Goal: Use online tool/utility: Utilize a website feature to perform a specific function

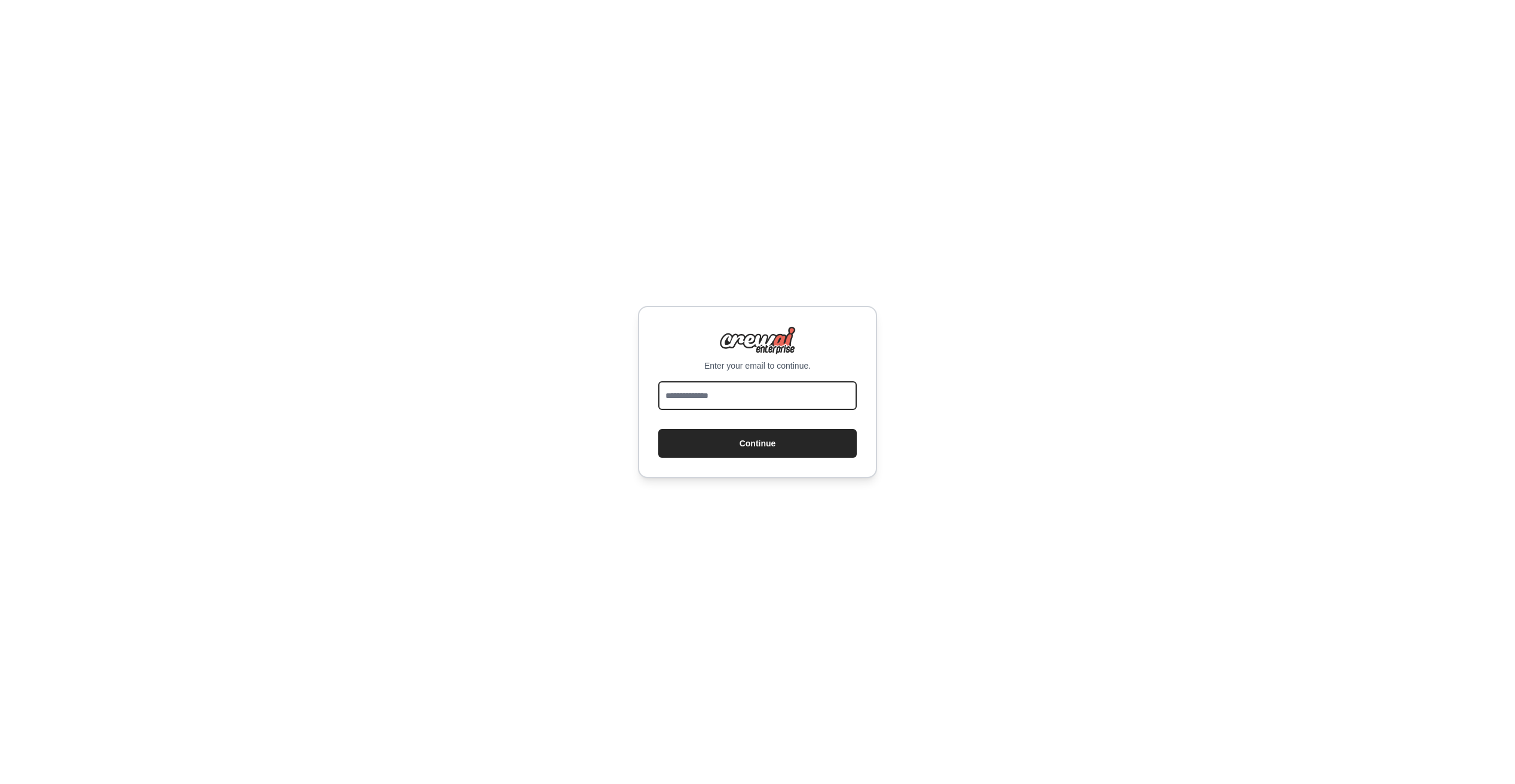
drag, startPoint x: 733, startPoint y: 405, endPoint x: 738, endPoint y: 399, distance: 7.8
click at [733, 404] on input "email" at bounding box center [758, 396] width 198 height 29
type input "**********"
click at [659, 429] on button "Continue" at bounding box center [758, 443] width 198 height 29
click at [707, 396] on input "**********" at bounding box center [758, 396] width 198 height 29
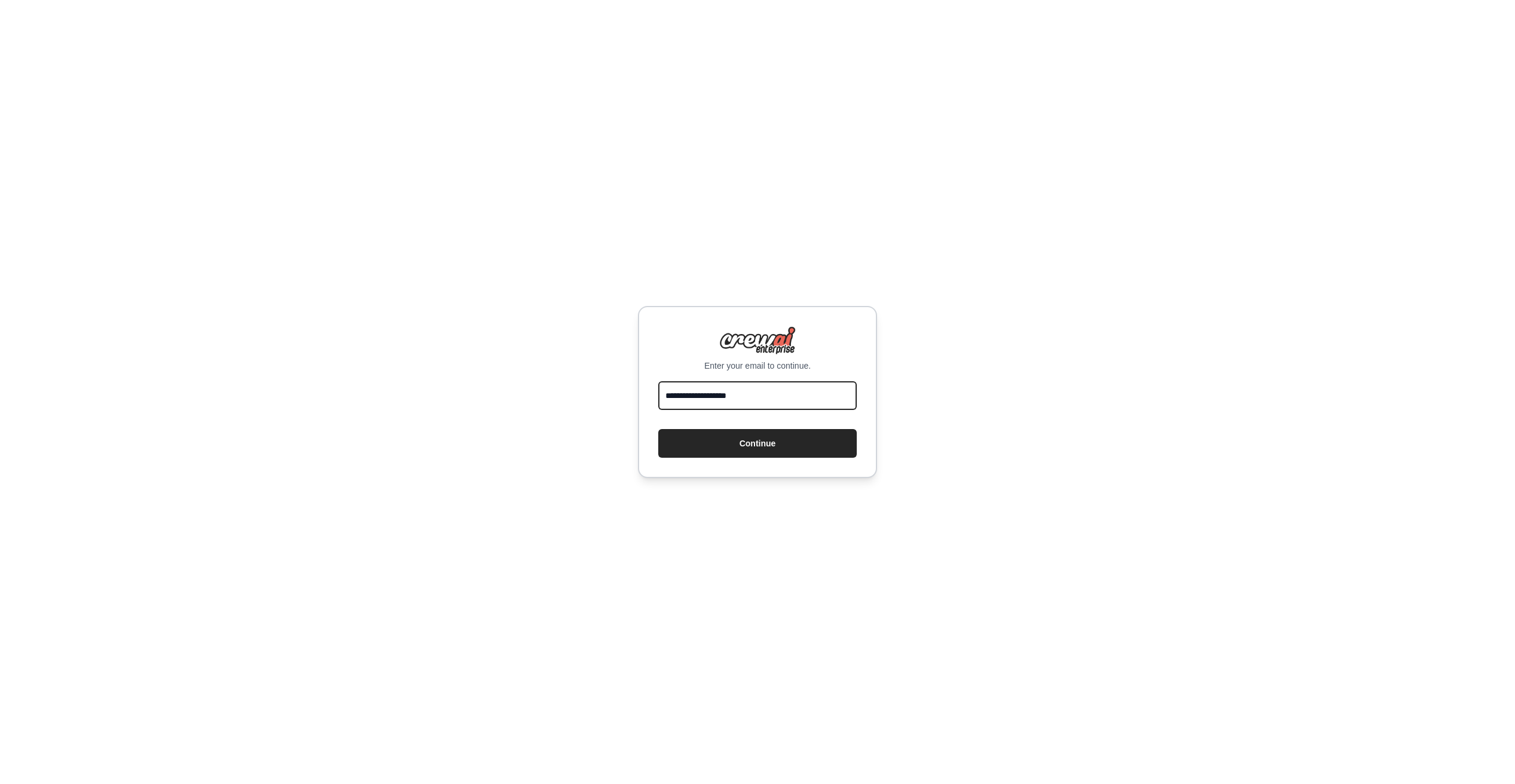
click at [707, 396] on input "**********" at bounding box center [758, 396] width 198 height 29
click at [765, 396] on input "email" at bounding box center [758, 396] width 198 height 29
type input "**********"
click at [775, 398] on input "**********" at bounding box center [758, 396] width 198 height 29
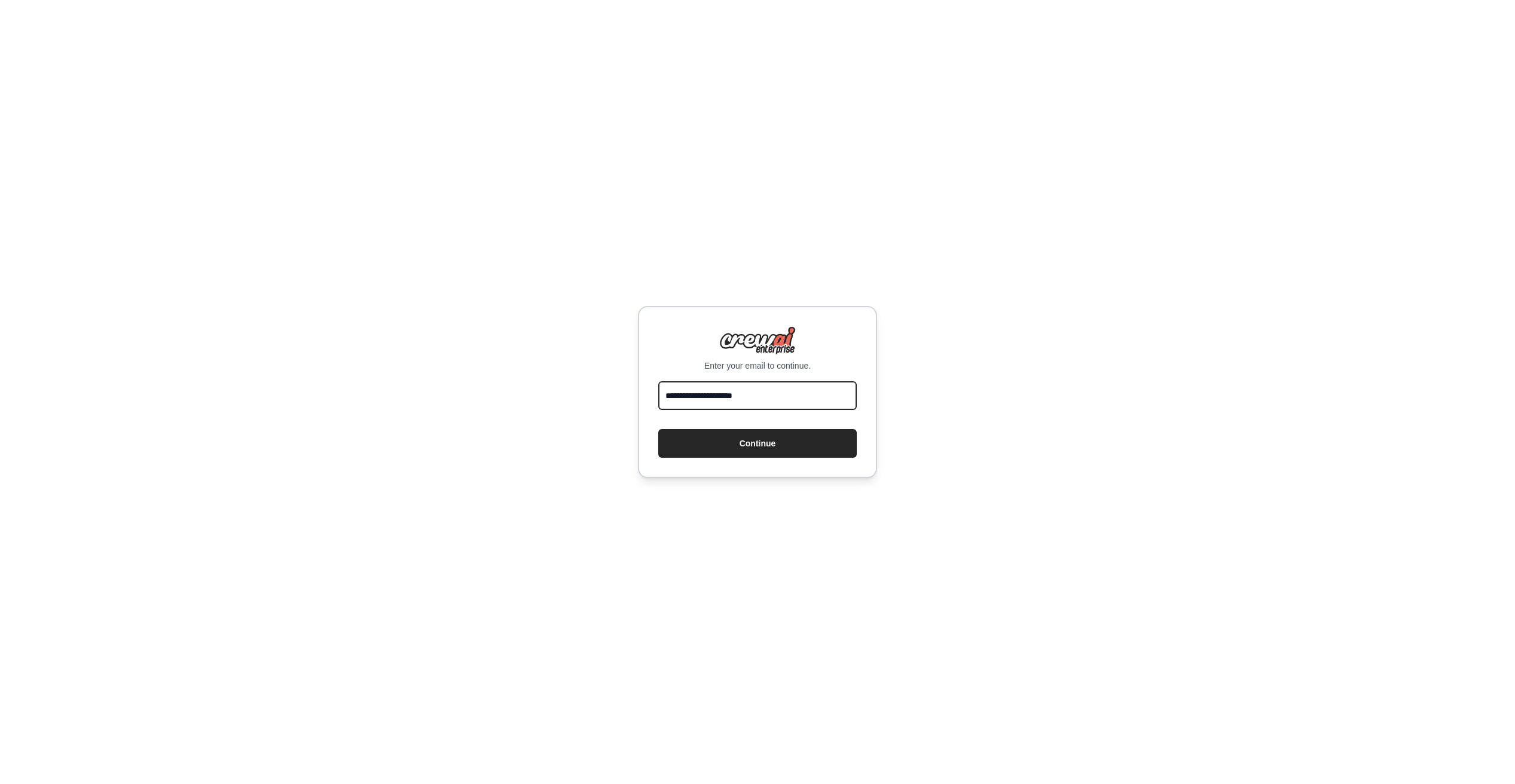
click at [775, 398] on input "**********" at bounding box center [758, 396] width 198 height 29
click at [771, 402] on input "email" at bounding box center [758, 396] width 198 height 29
type input "**********"
click at [754, 443] on button "Continue" at bounding box center [758, 443] width 198 height 29
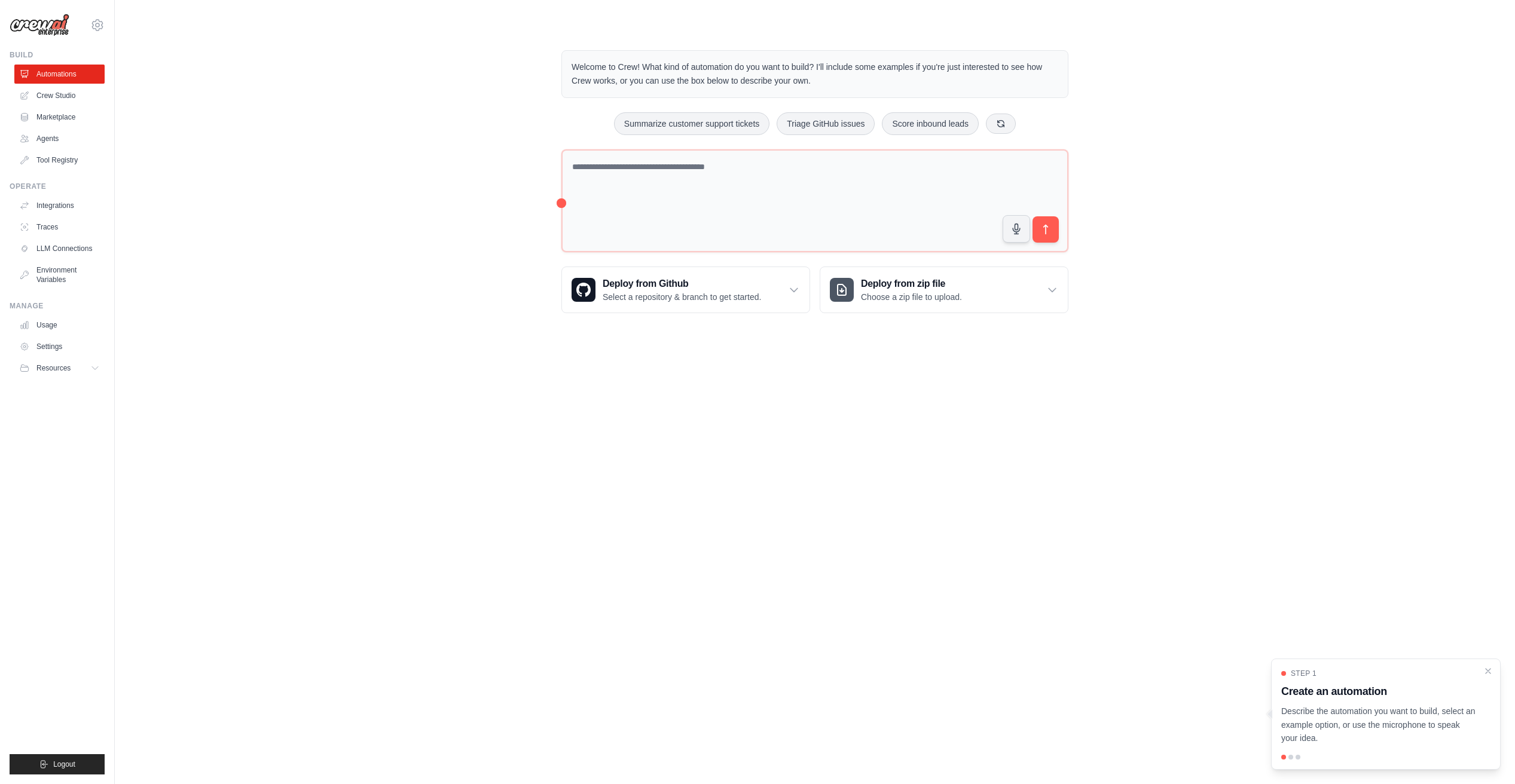
click at [817, 79] on p "Welcome to Crew! What kind of automation do you want to build? I'll include som…" at bounding box center [815, 74] width 486 height 28
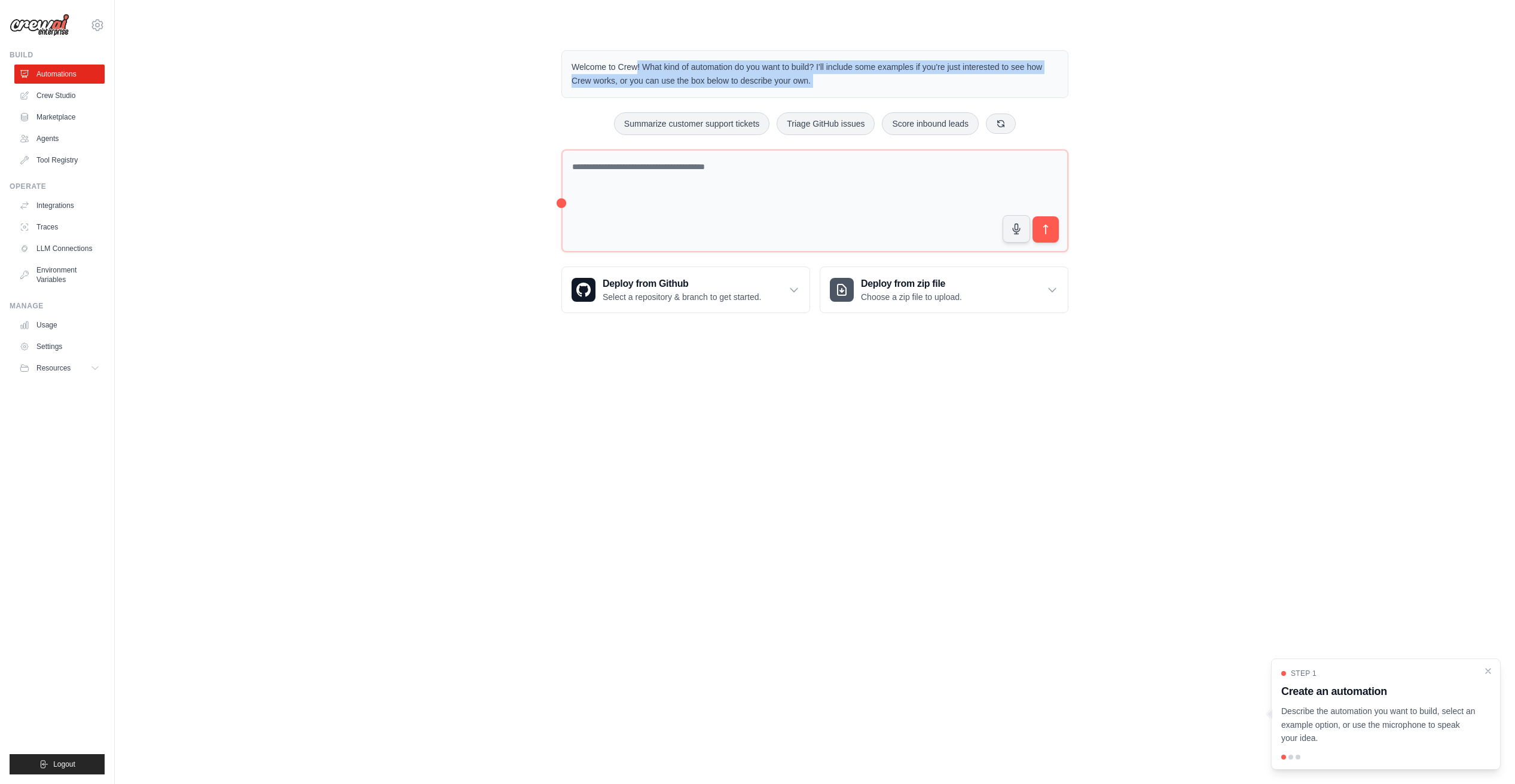
click at [817, 79] on p "Welcome to Crew! What kind of automation do you want to build? I'll include som…" at bounding box center [815, 74] width 486 height 28
click at [810, 79] on p "Welcome to Crew! What kind of automation do you want to build? I'll include som…" at bounding box center [815, 74] width 486 height 28
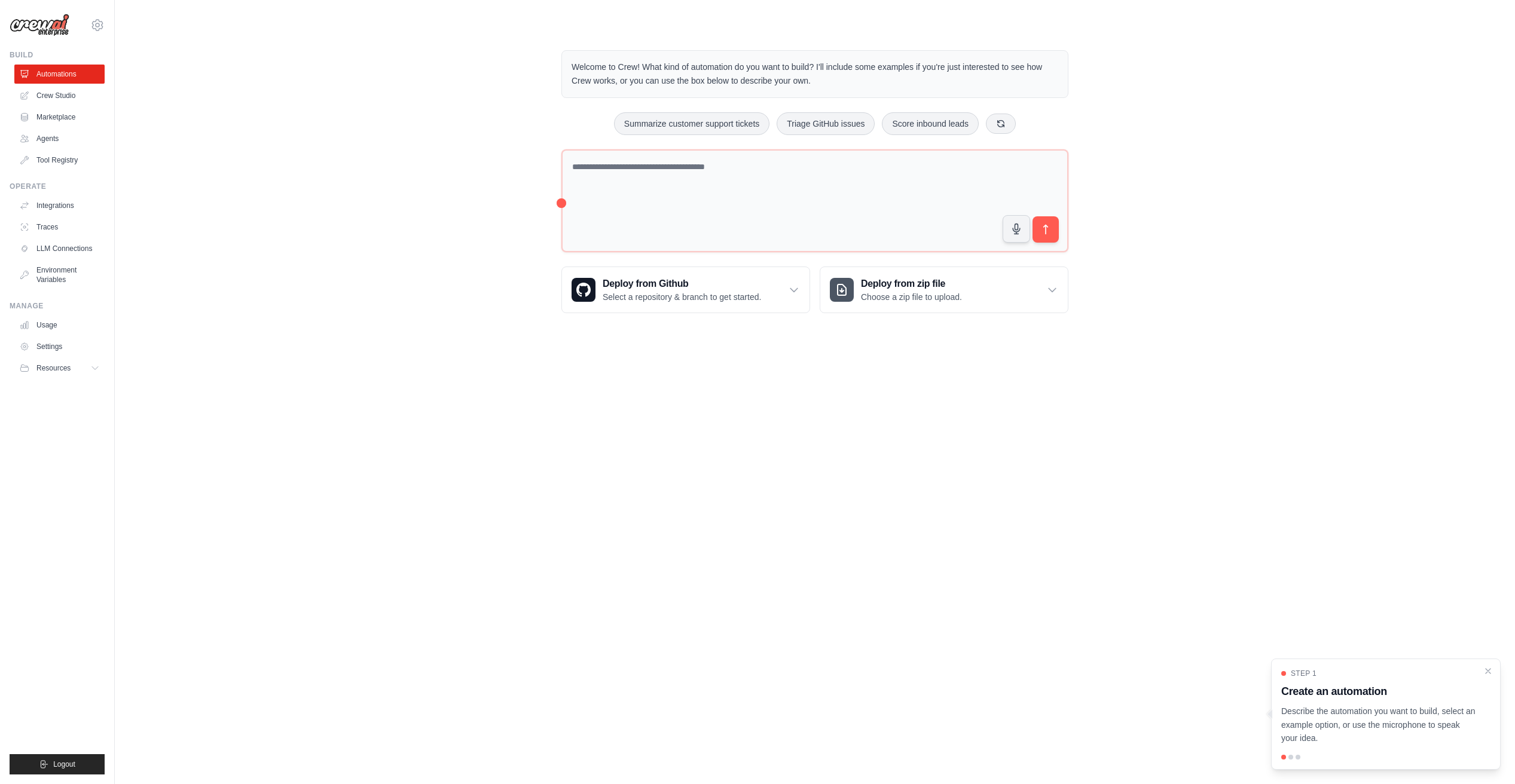
click at [814, 80] on p "Welcome to Crew! What kind of automation do you want to build? I'll include som…" at bounding box center [815, 74] width 486 height 28
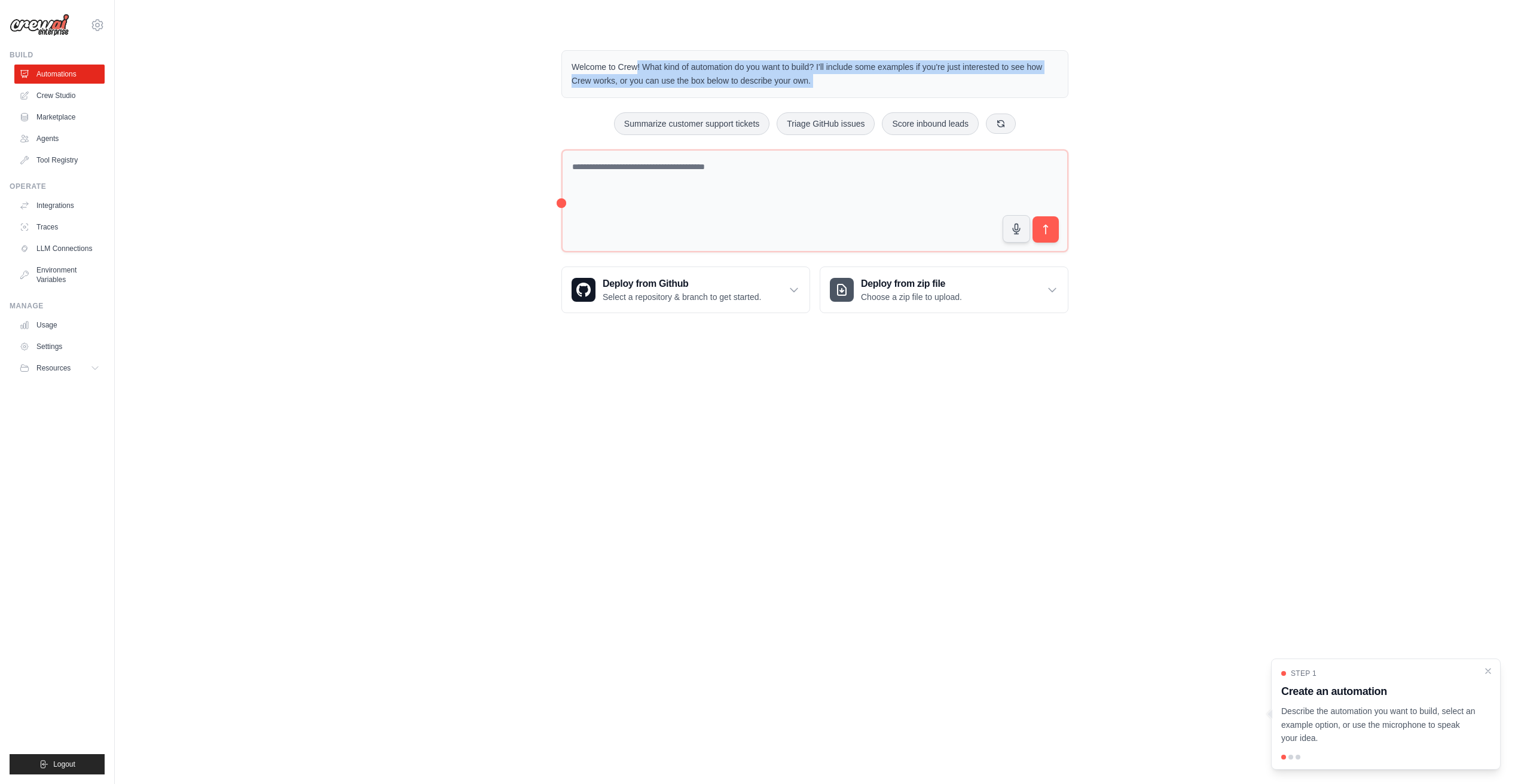
click at [814, 80] on p "Welcome to Crew! What kind of automation do you want to build? I'll include som…" at bounding box center [815, 74] width 486 height 28
click at [812, 76] on p "Welcome to Crew! What kind of automation do you want to build? I'll include som…" at bounding box center [815, 74] width 486 height 28
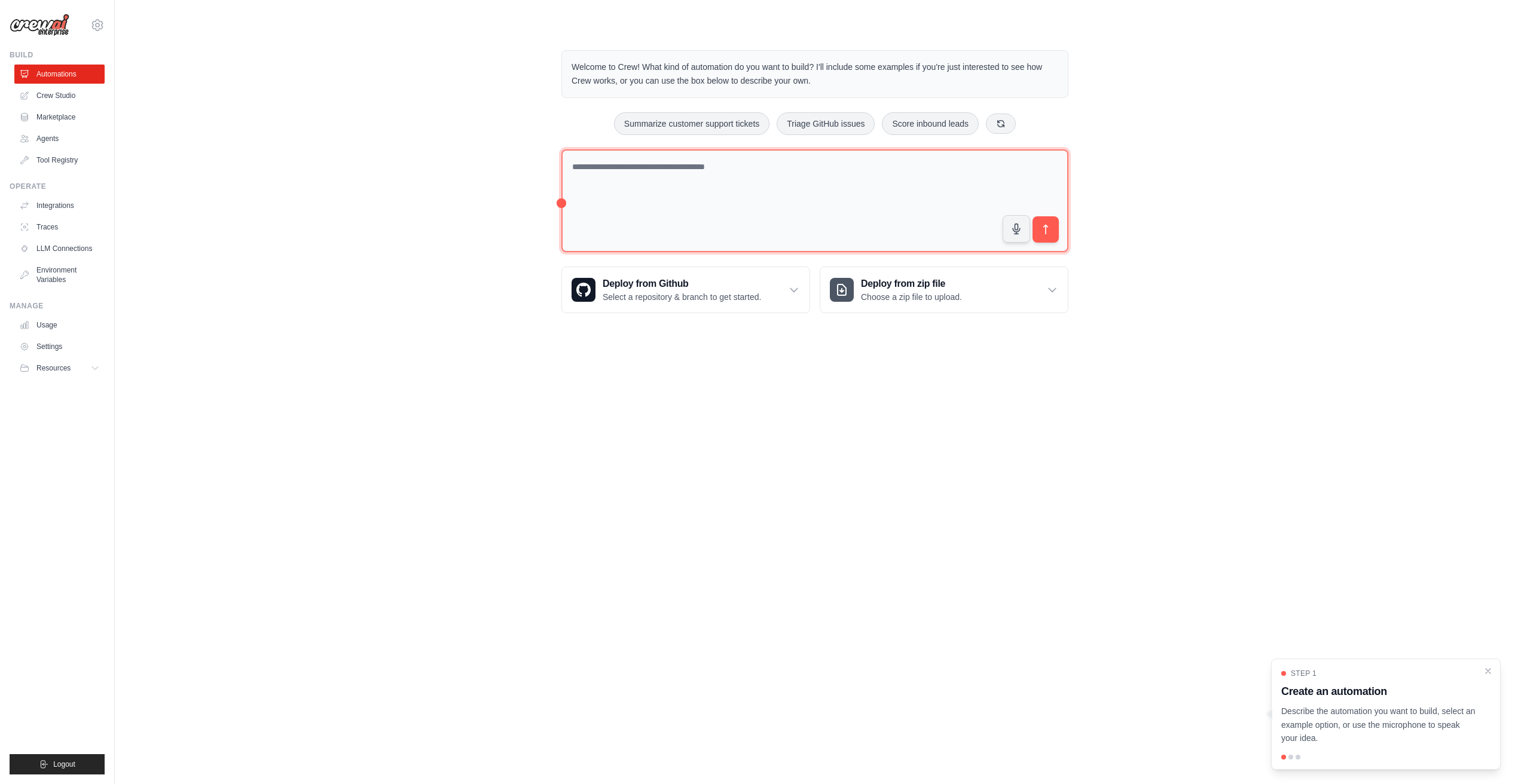
click at [592, 161] on textarea at bounding box center [815, 201] width 507 height 103
type textarea "**********"
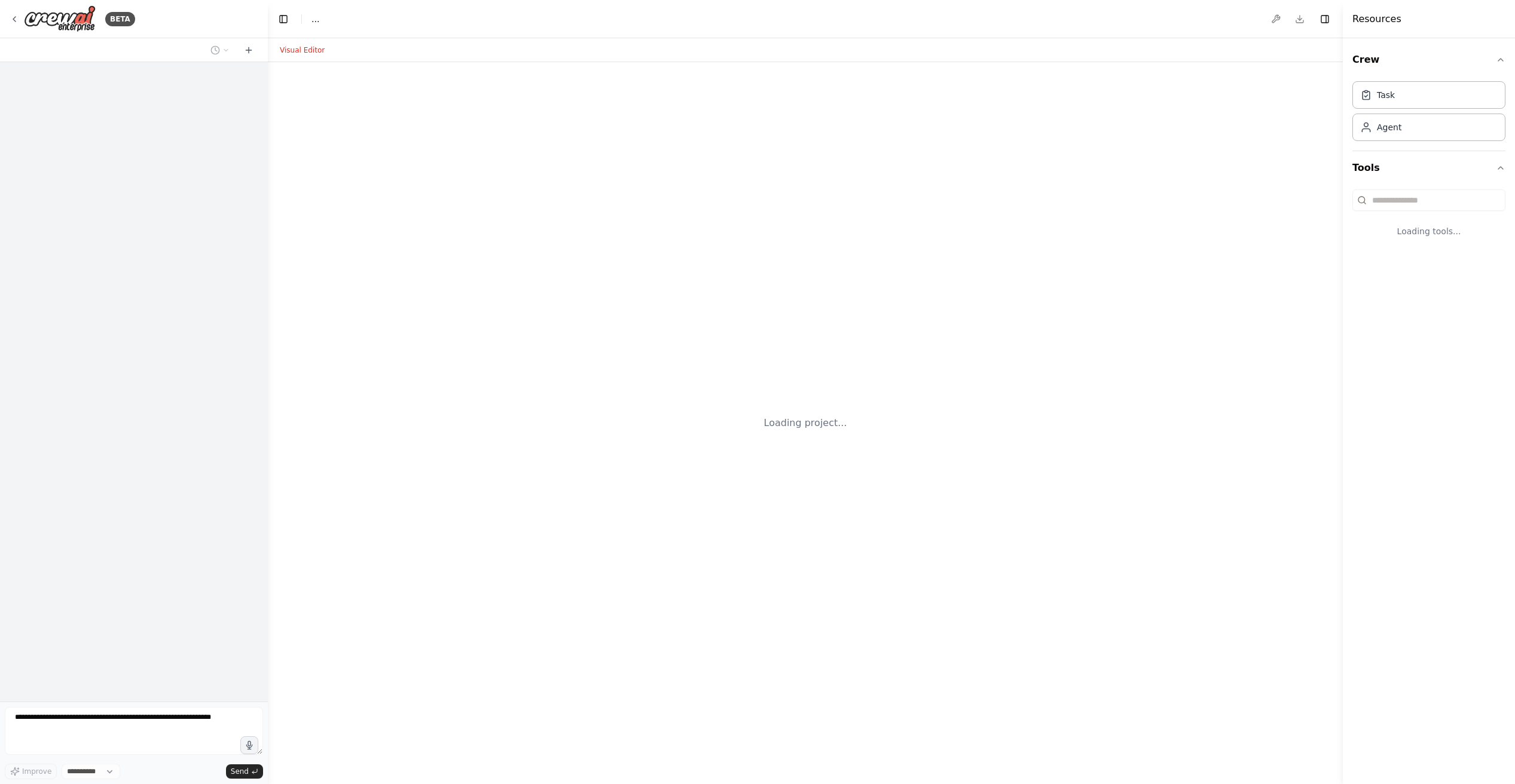
select select "****"
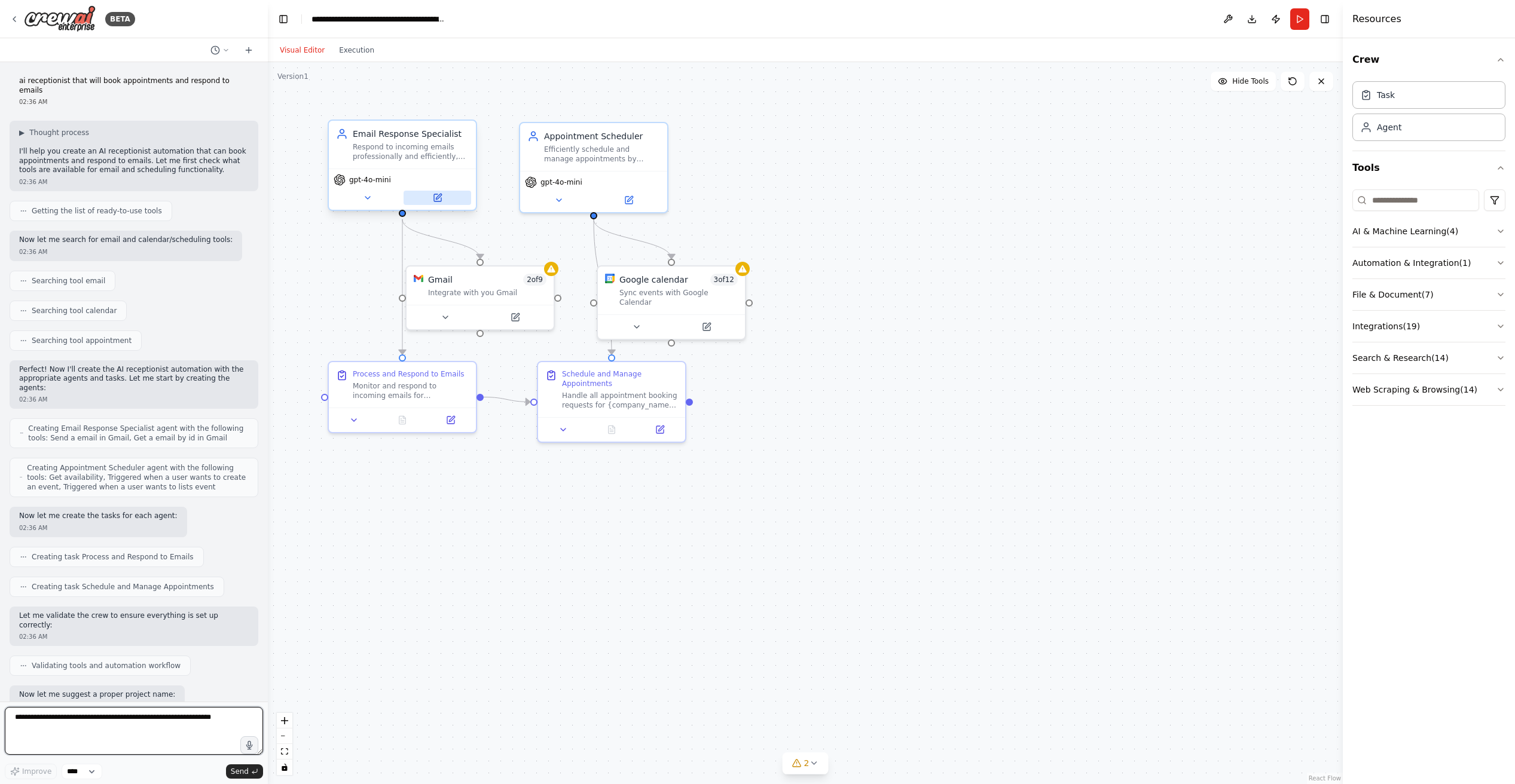
scroll to position [418, 0]
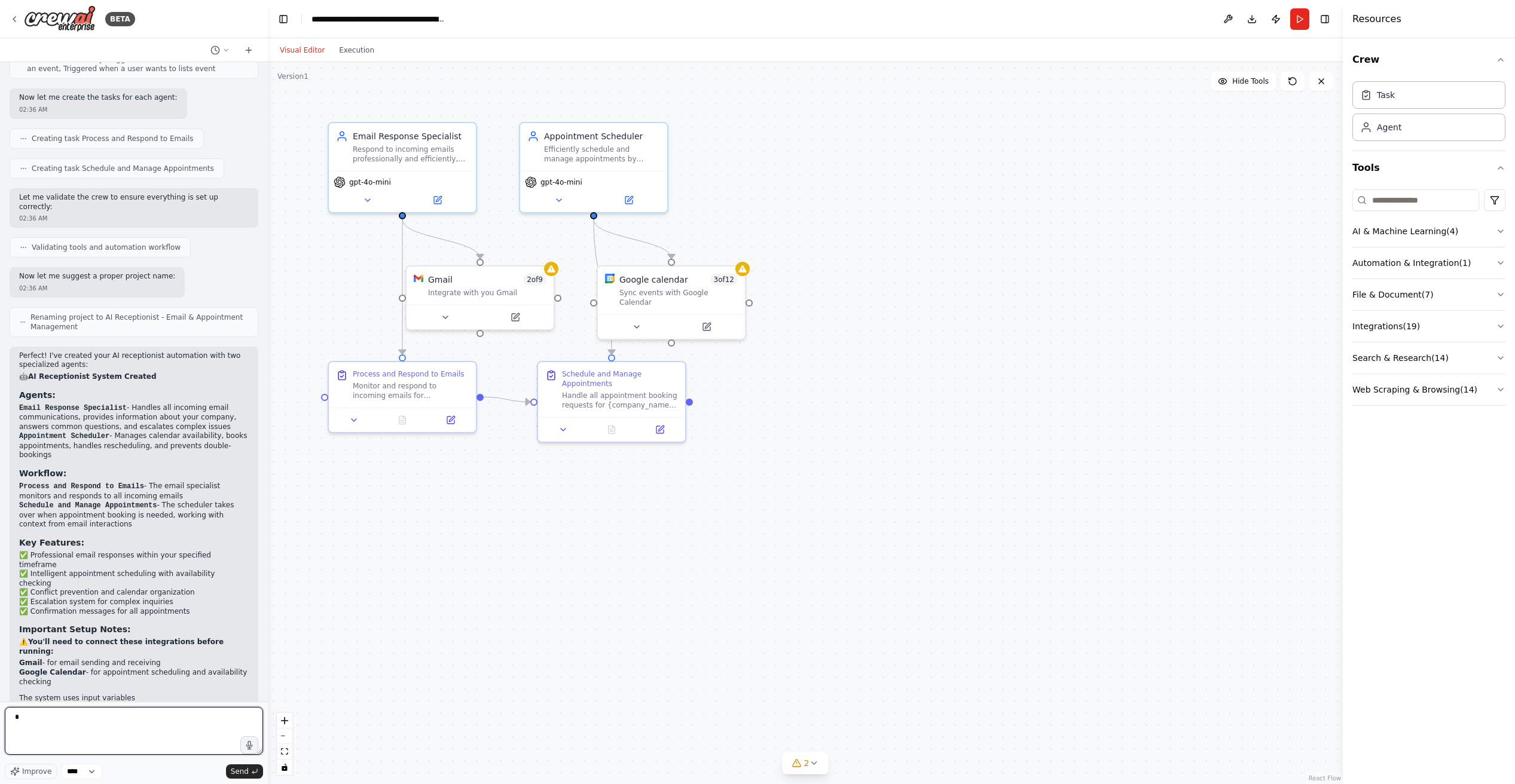
type textarea "*"
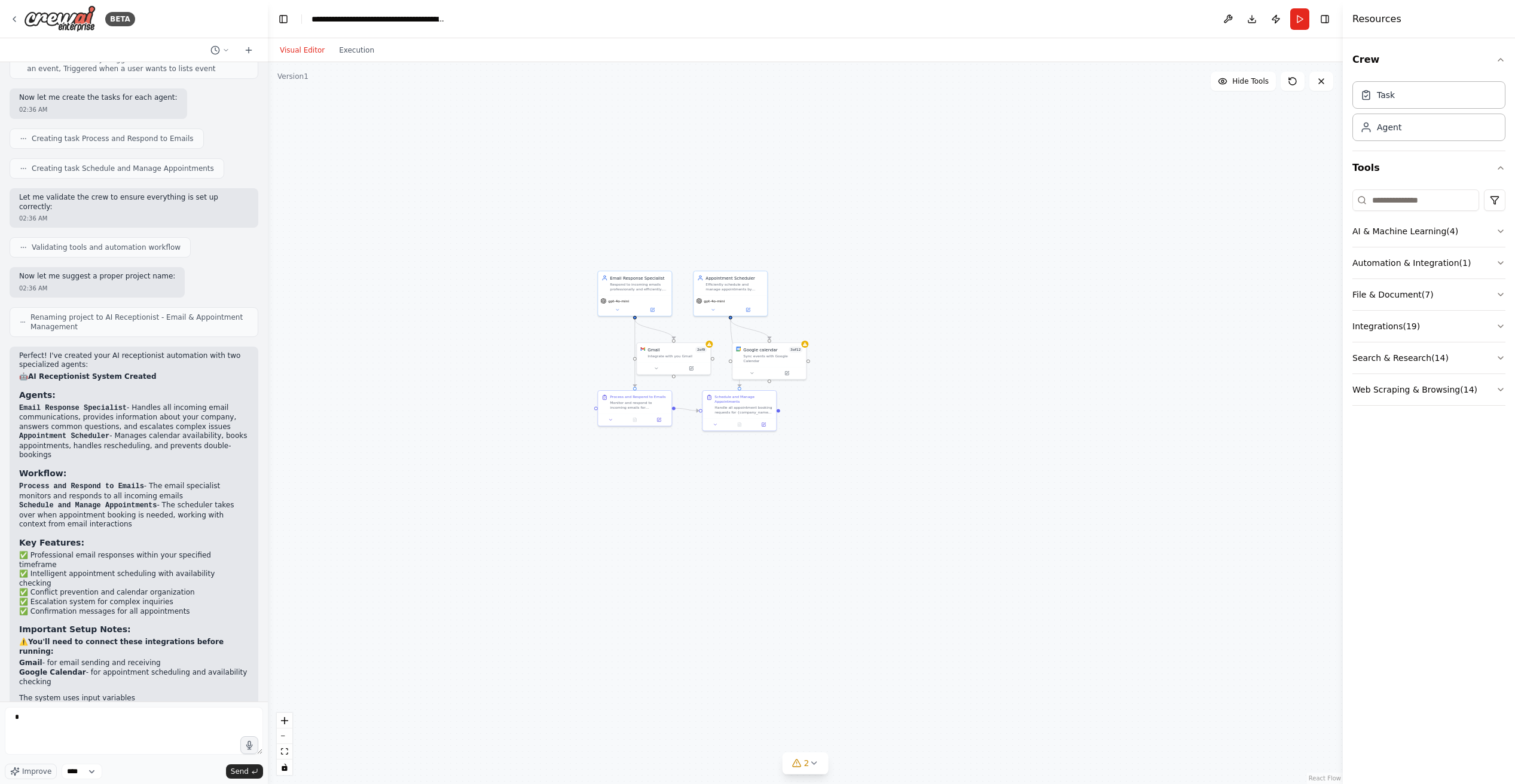
drag, startPoint x: 614, startPoint y: 184, endPoint x: 731, endPoint y: 346, distance: 199.8
click at [815, 314] on div ".deletable-edge-delete-btn { width: 20px; height: 20px; border: 0px solid #ffff…" at bounding box center [805, 422] width 1075 height 722
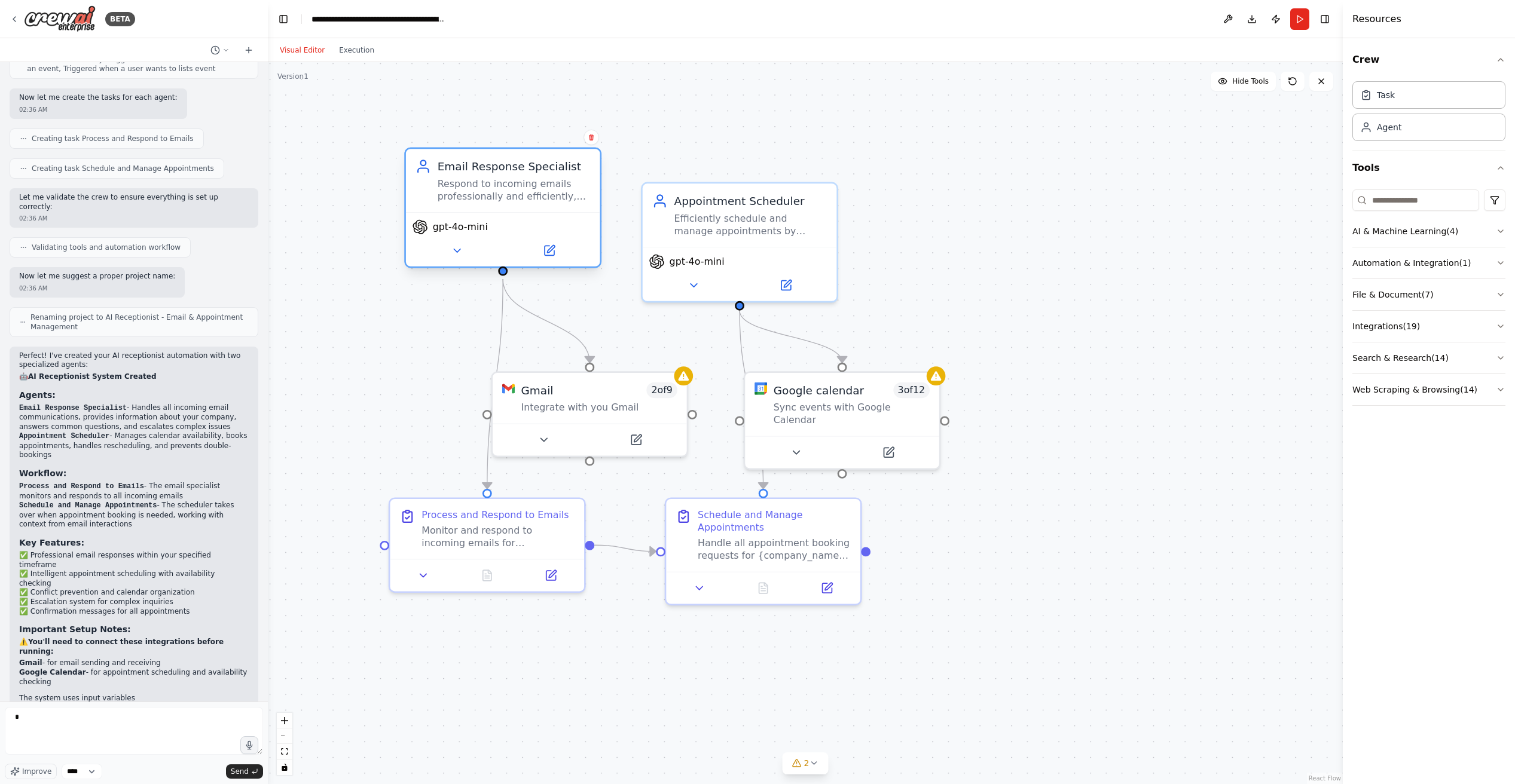
drag, startPoint x: 516, startPoint y: 258, endPoint x: 548, endPoint y: 227, distance: 44.6
click at [530, 221] on div "gpt-4o-mini" at bounding box center [503, 227] width 181 height 15
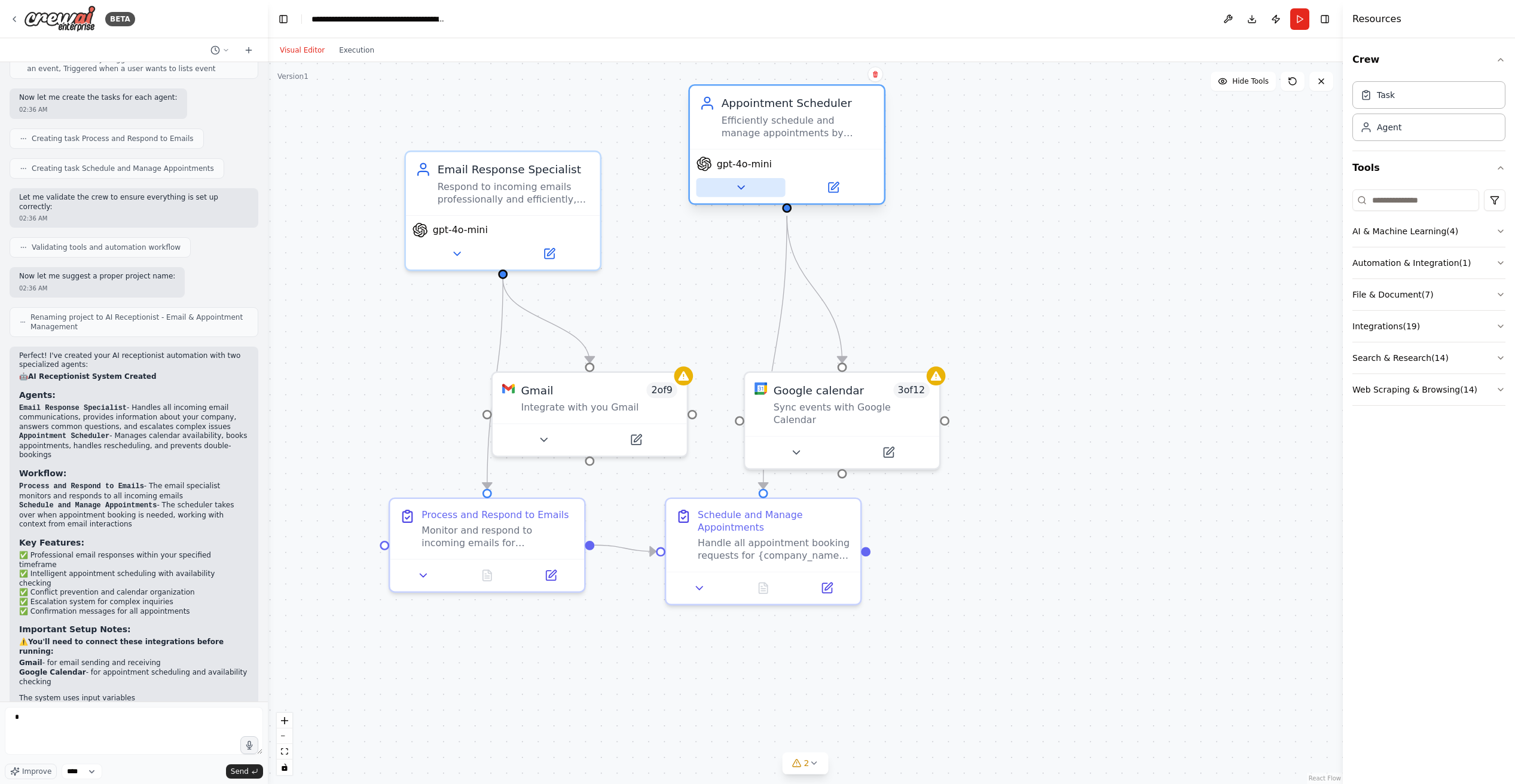
drag, startPoint x: 671, startPoint y: 242, endPoint x: 739, endPoint y: 168, distance: 100.5
click at [724, 158] on span "gpt-4o-mini" at bounding box center [744, 164] width 55 height 13
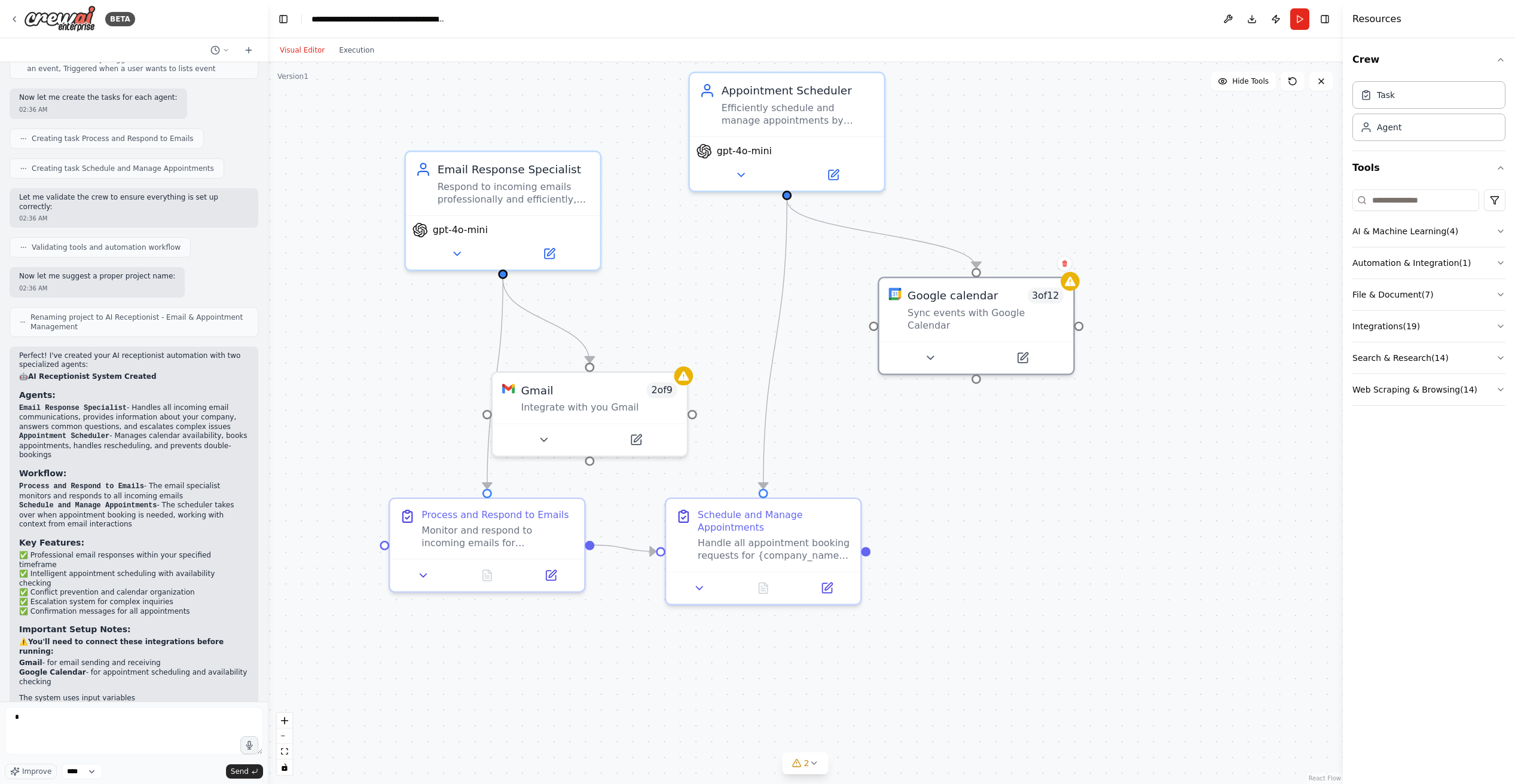
drag, startPoint x: 860, startPoint y: 414, endPoint x: 845, endPoint y: 388, distance: 30.0
click at [986, 318] on div "Google calendar 3 of 12 Sync events with Google Calendar" at bounding box center [976, 309] width 195 height 64
drag, startPoint x: 646, startPoint y: 418, endPoint x: 429, endPoint y: 343, distance: 229.6
click at [400, 379] on div "Gmail 2 of 9 Integrate with you Gmail" at bounding box center [345, 363] width 195 height 50
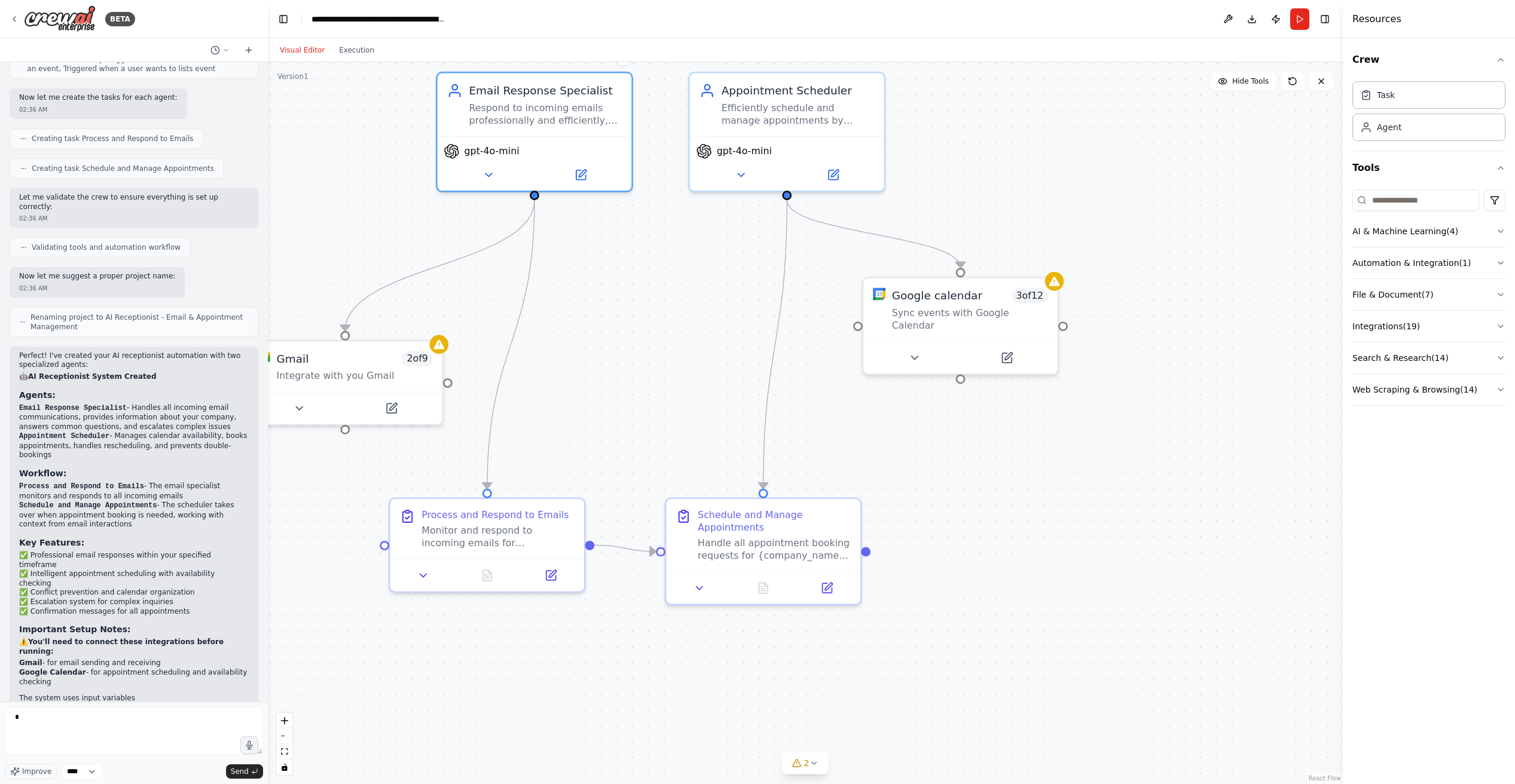
drag, startPoint x: 479, startPoint y: 247, endPoint x: 519, endPoint y: 248, distance: 40.0
click at [492, 179] on button at bounding box center [487, 175] width 89 height 19
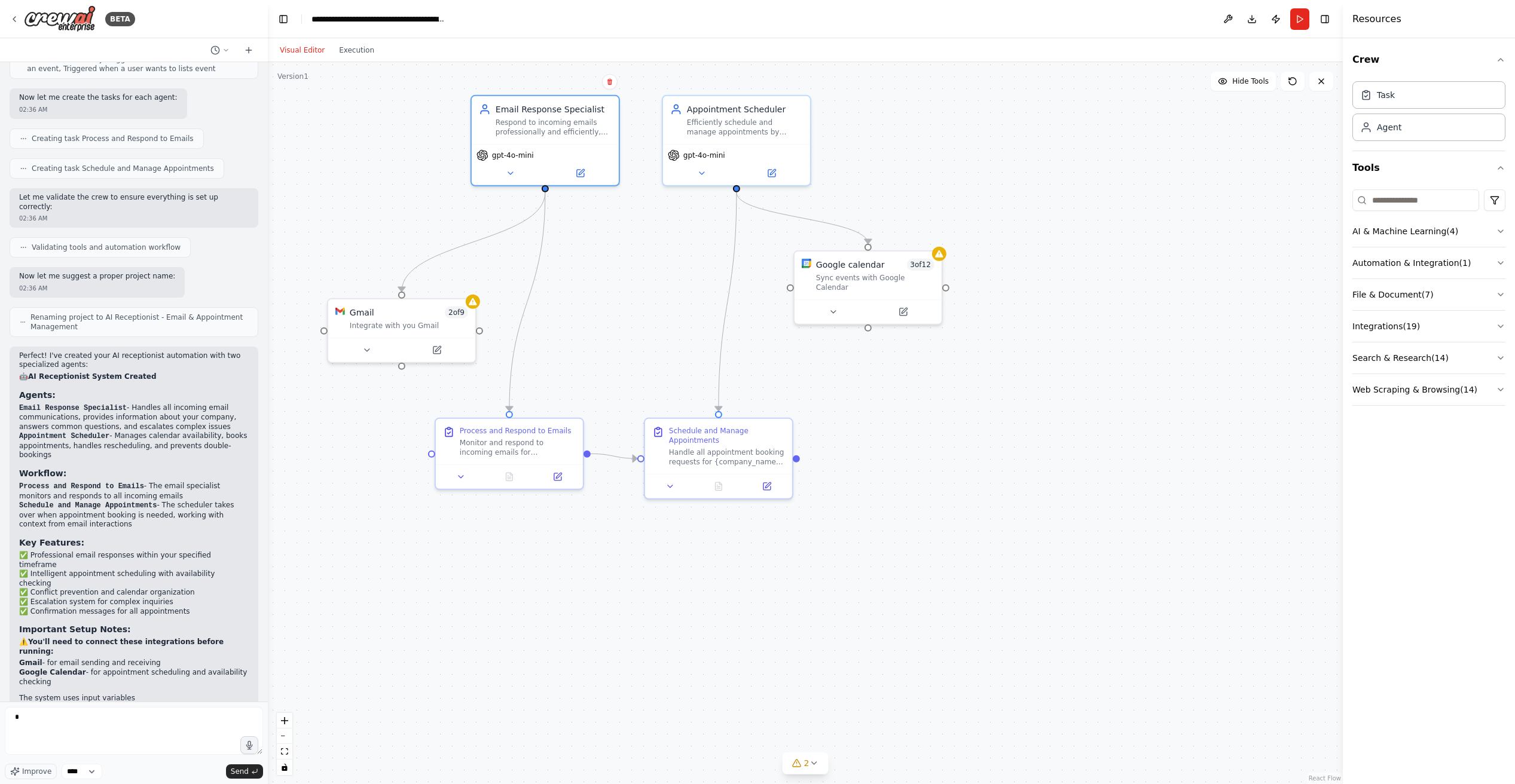
drag, startPoint x: 652, startPoint y: 322, endPoint x: 721, endPoint y: 334, distance: 70.0
click at [721, 334] on div ".deletable-edge-delete-btn { width: 20px; height: 20px; border: 0px solid #ffff…" at bounding box center [805, 422] width 1075 height 722
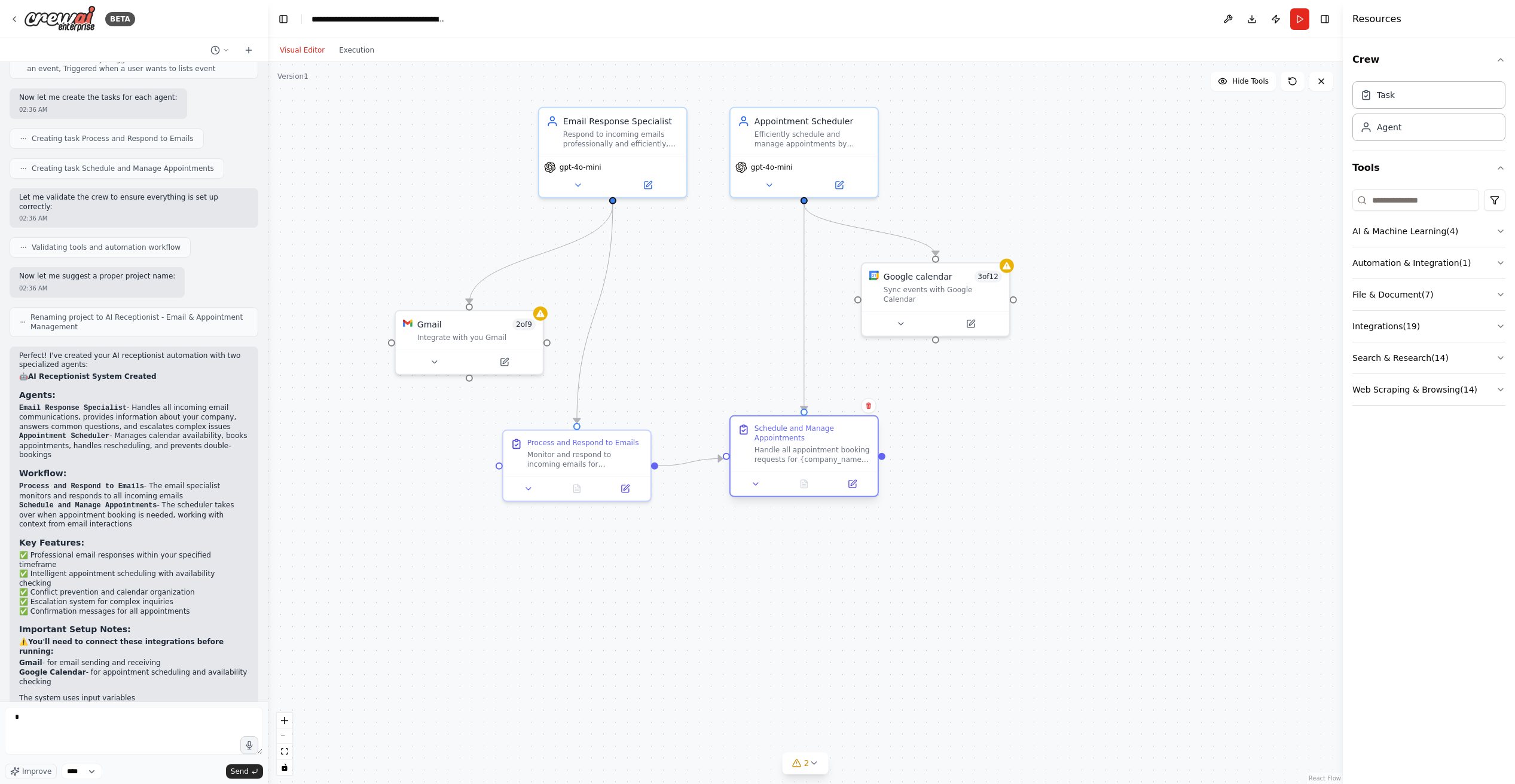
drag, startPoint x: 783, startPoint y: 478, endPoint x: 800, endPoint y: 467, distance: 20.2
click at [800, 467] on div "Schedule and Manage Appointments Handle all appointment booking requests for {c…" at bounding box center [804, 443] width 147 height 55
drag, startPoint x: 599, startPoint y: 476, endPoint x: 634, endPoint y: 472, distance: 35.2
click at [634, 472] on div "Process and Respond to Emails Monitor and respond to incoming emails for {compa…" at bounding box center [613, 463] width 150 height 73
drag, startPoint x: 466, startPoint y: 331, endPoint x: 706, endPoint y: 314, distance: 240.6
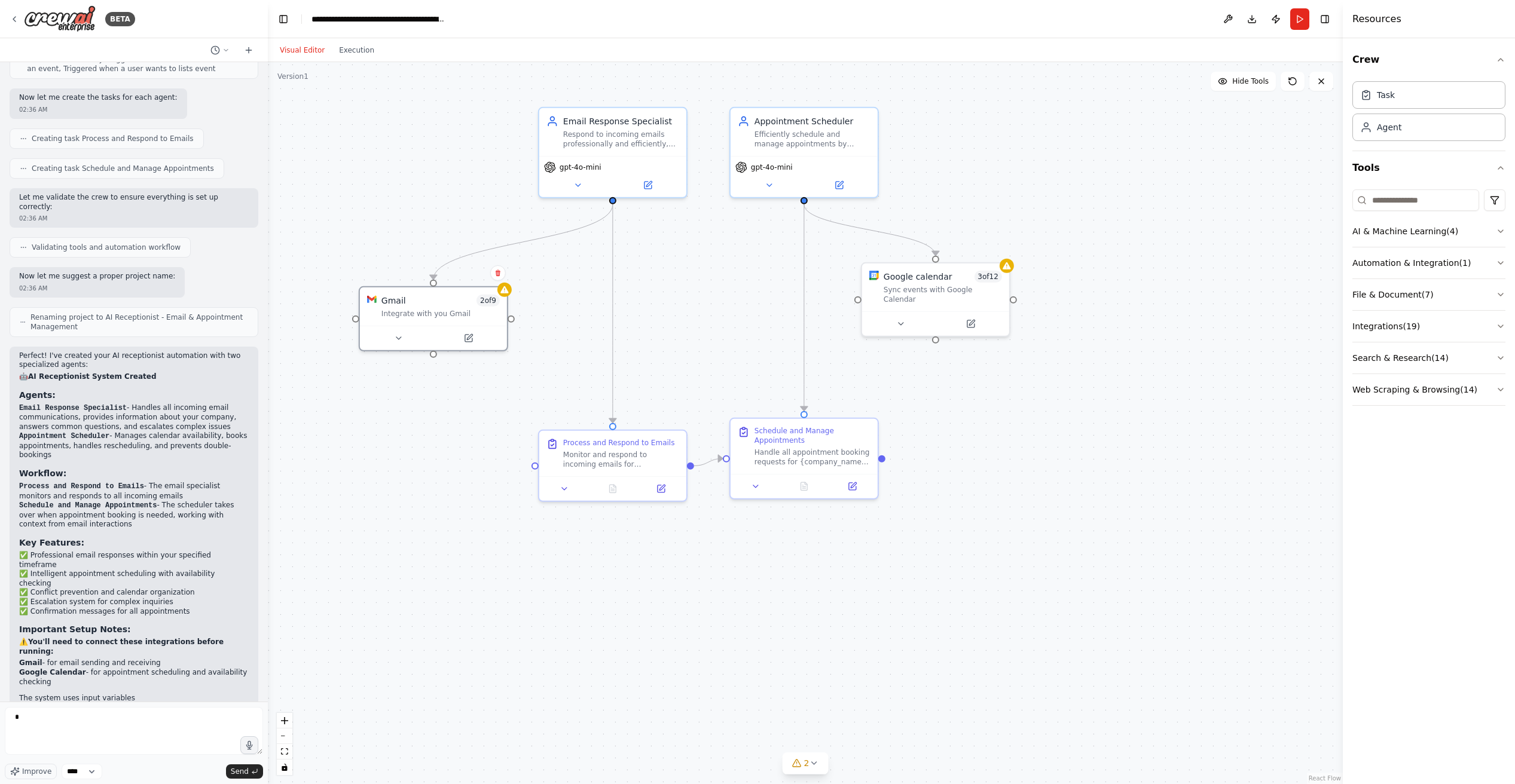
click at [434, 303] on div "Gmail 2 of 9 Integrate with you Gmail" at bounding box center [441, 306] width 118 height 24
drag, startPoint x: 938, startPoint y: 303, endPoint x: 930, endPoint y: 334, distance: 32.0
click at [950, 333] on div at bounding box center [959, 344] width 147 height 24
click at [76, 747] on textarea "*" at bounding box center [134, 730] width 258 height 48
click at [1323, 88] on button at bounding box center [1321, 81] width 24 height 19
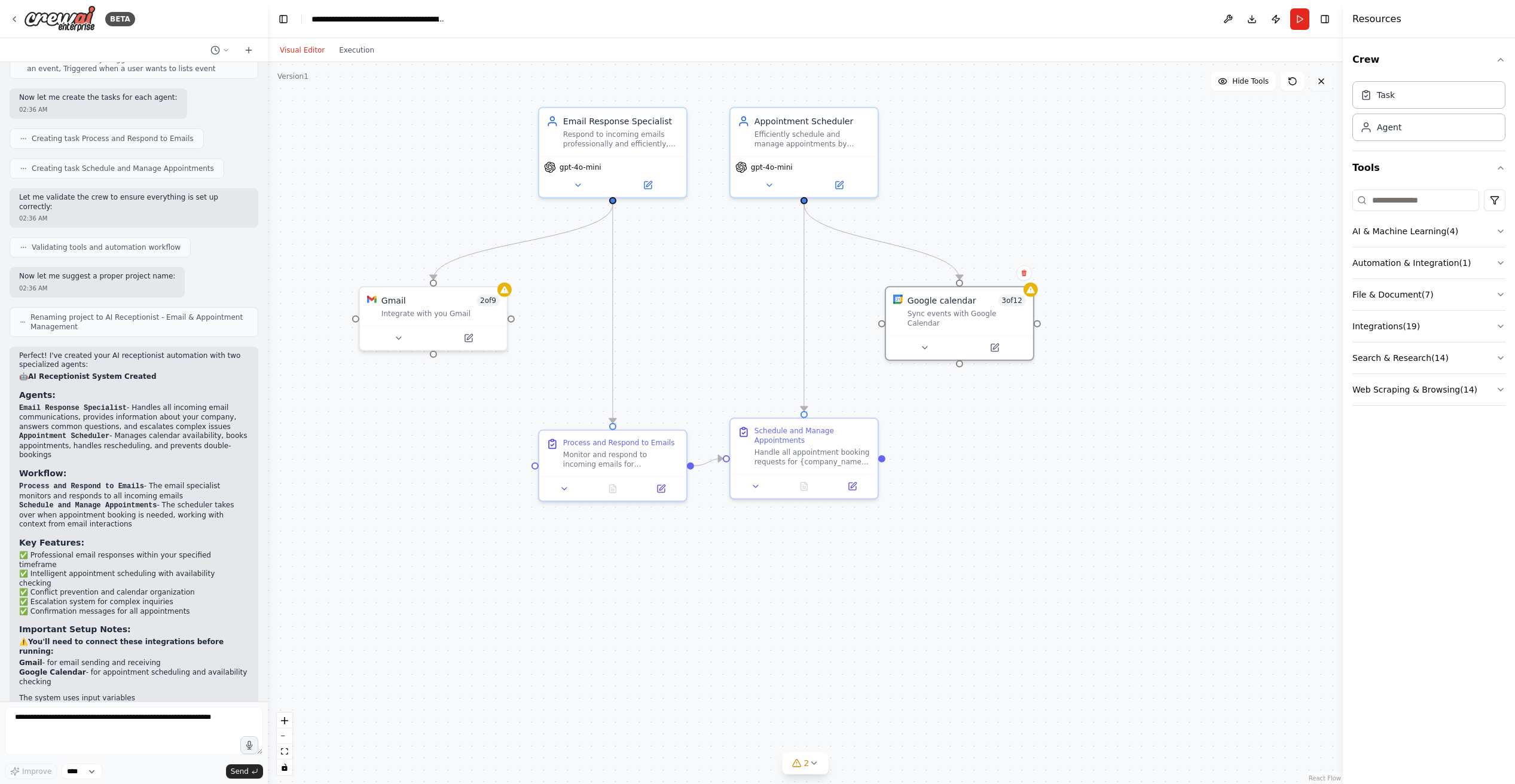
click at [1313, 87] on button at bounding box center [1321, 81] width 24 height 19
click at [1316, 85] on button at bounding box center [1321, 81] width 24 height 19
click at [1307, 22] on button "Run" at bounding box center [1300, 19] width 19 height 22
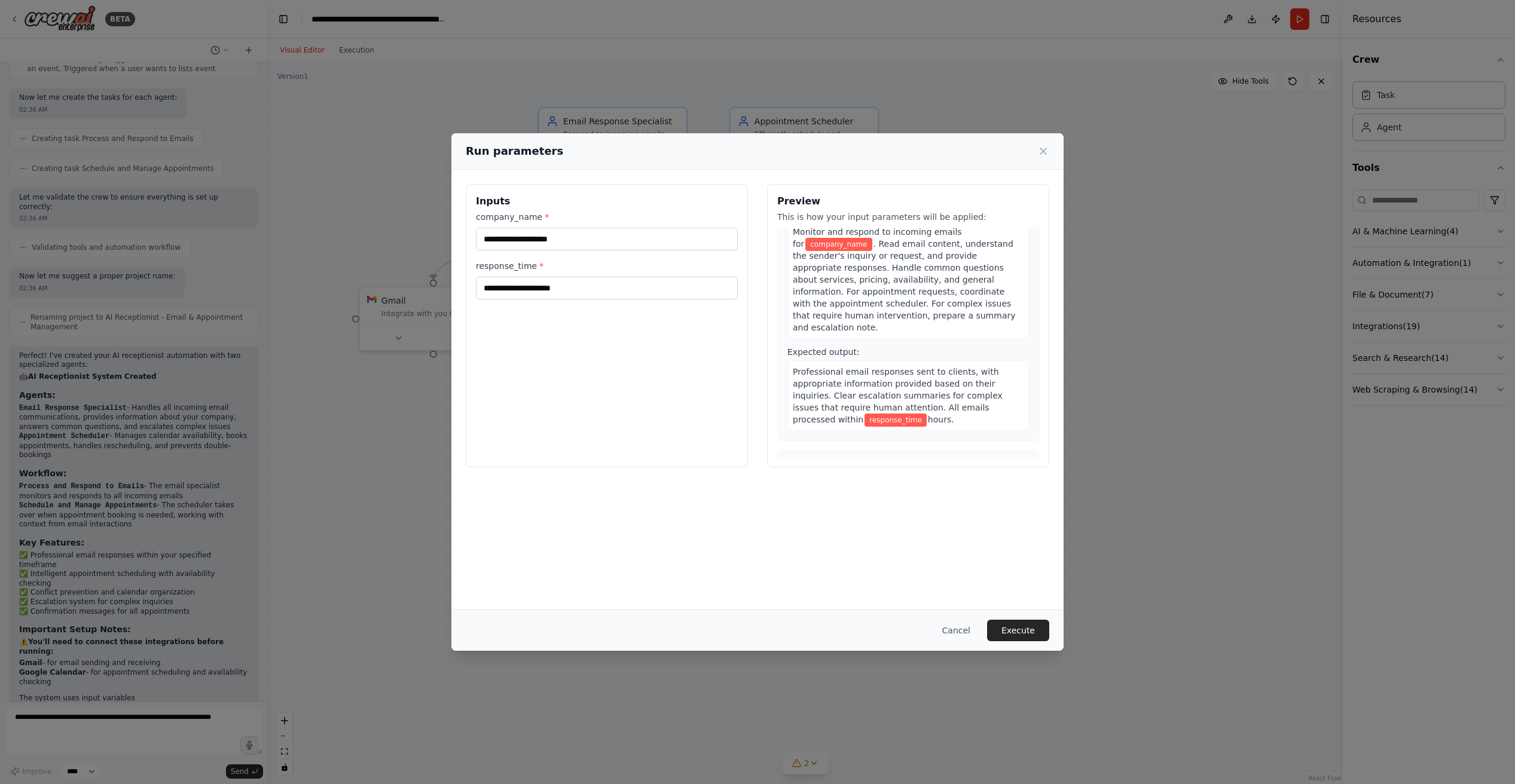
scroll to position [0, 0]
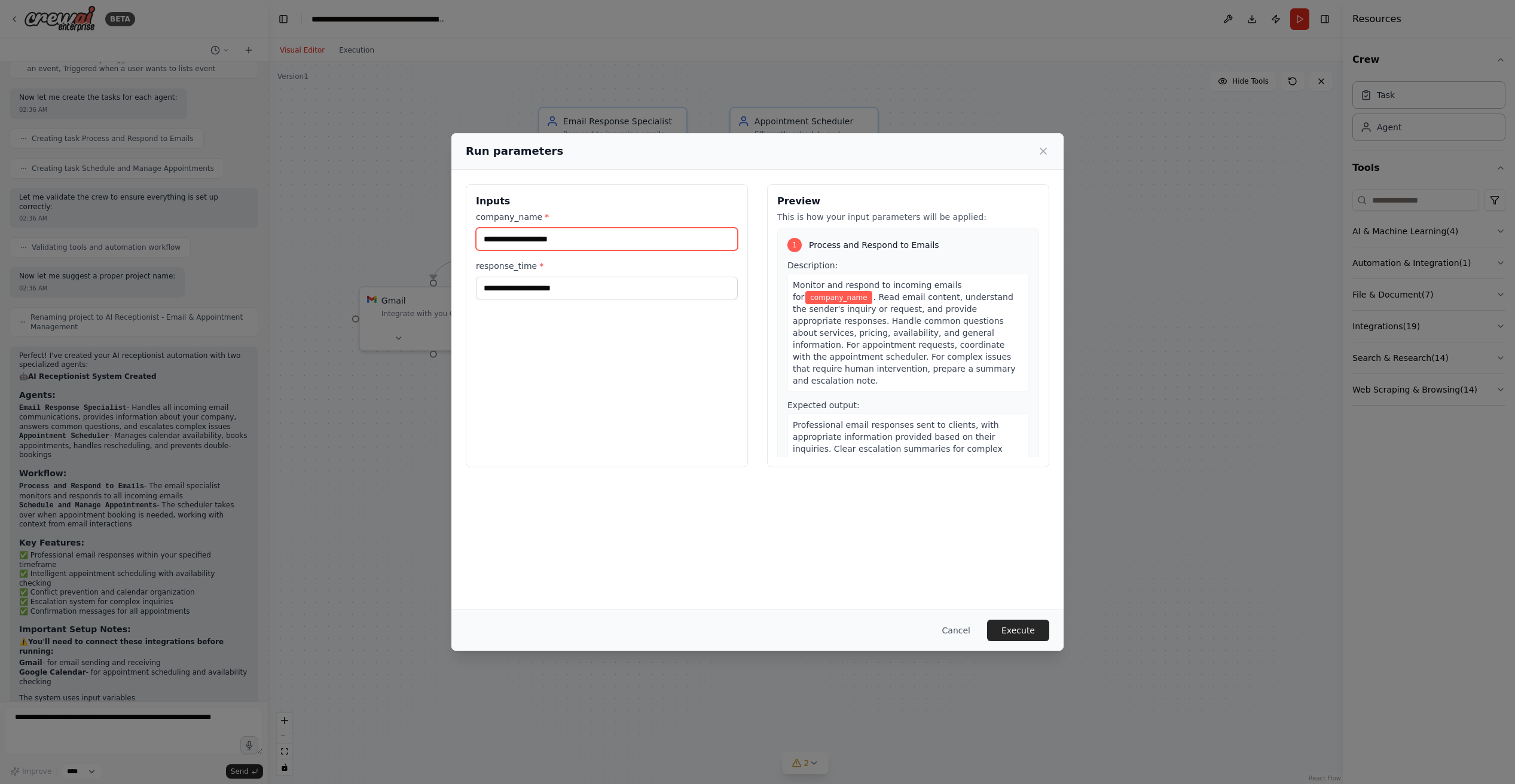
click at [586, 244] on input "company_name *" at bounding box center [607, 239] width 262 height 22
type input "*******"
click at [571, 301] on div "Inputs company_name * ******* response_time *" at bounding box center [607, 326] width 282 height 283
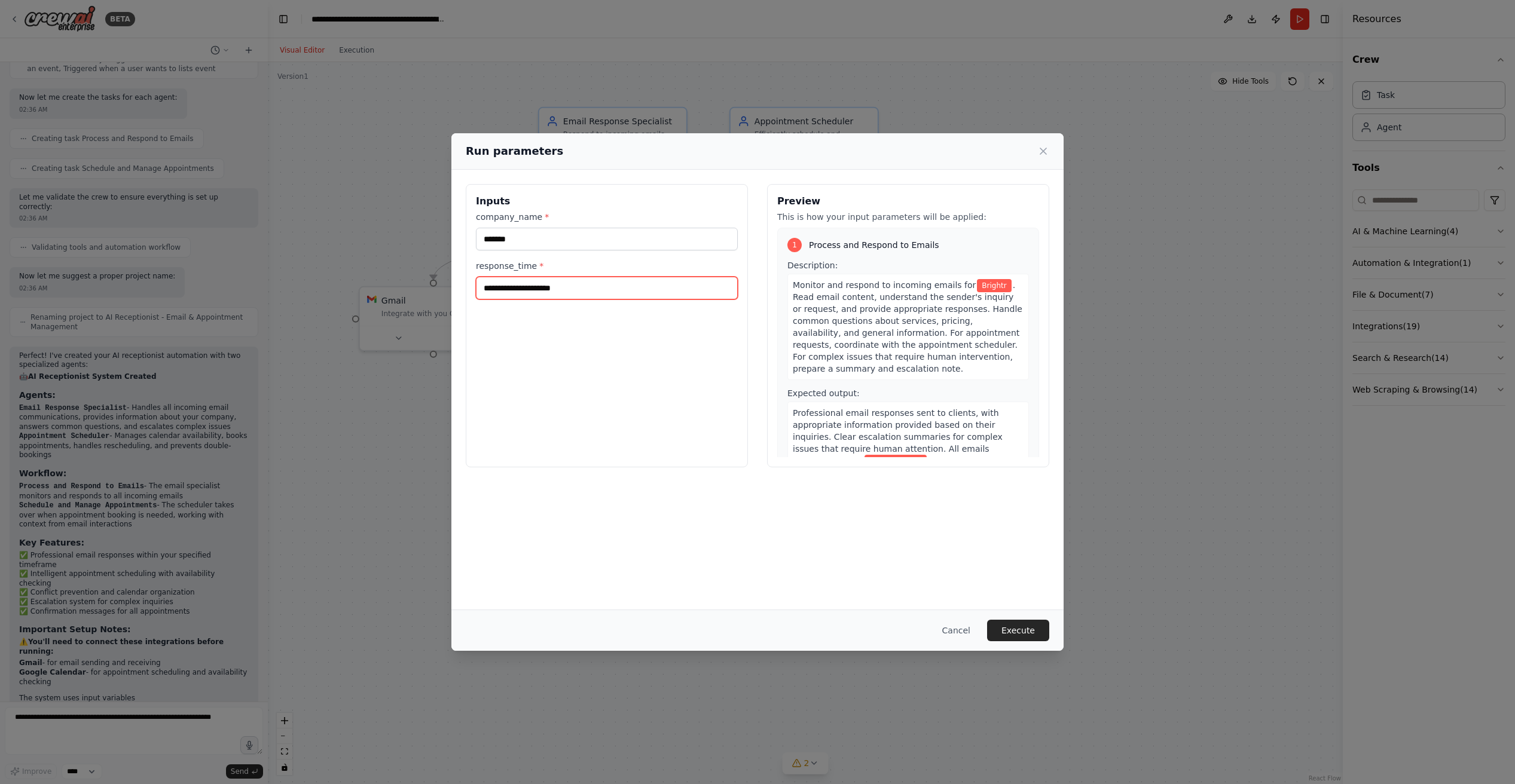
drag, startPoint x: 556, startPoint y: 289, endPoint x: 562, endPoint y: 294, distance: 7.8
click at [557, 292] on input "response_time *" at bounding box center [607, 287] width 262 height 22
type input "*********"
click at [1013, 630] on button "Execute" at bounding box center [1018, 631] width 62 height 22
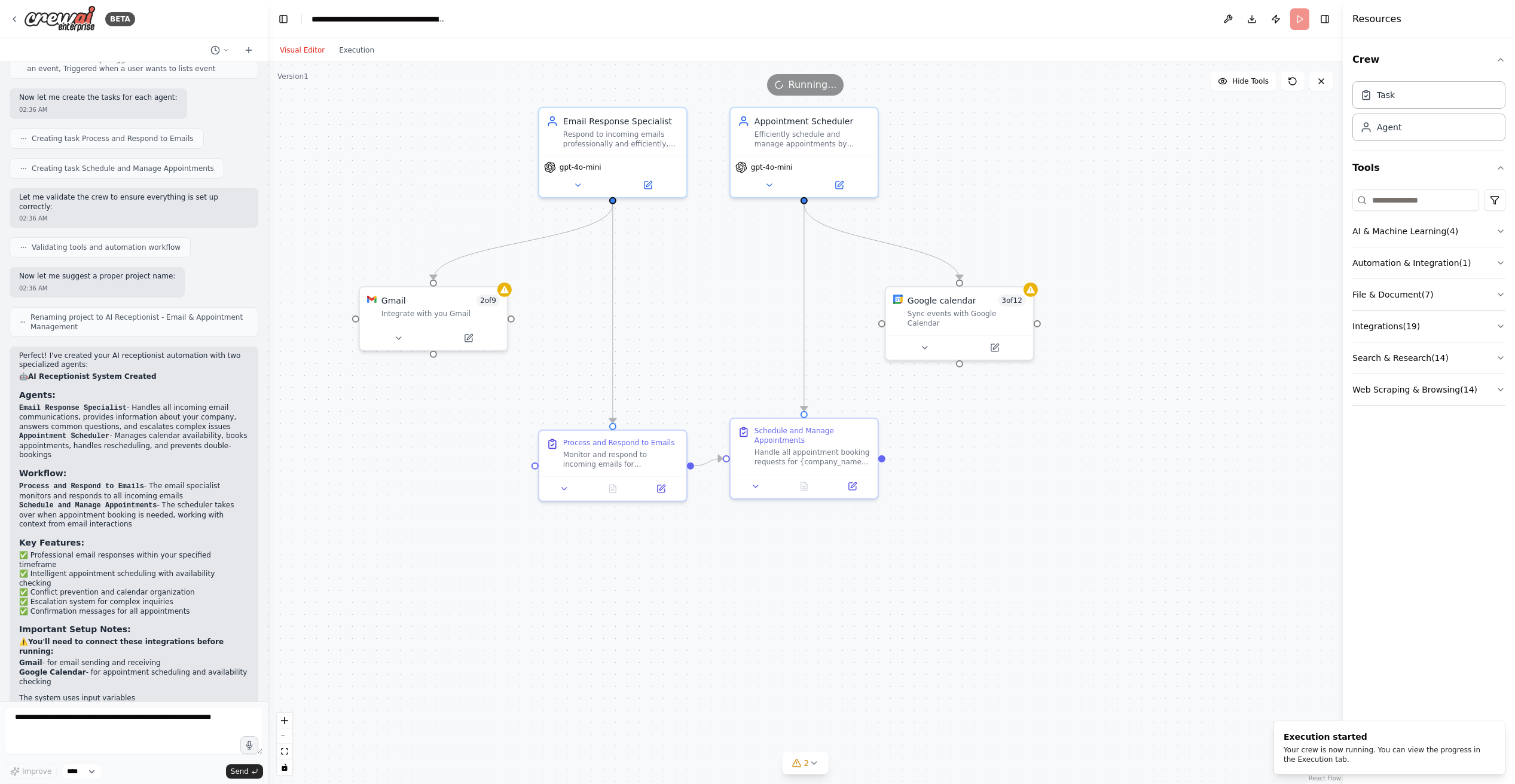
click at [1298, 22] on header "**********" at bounding box center [805, 19] width 1075 height 39
click at [1020, 164] on div ".deletable-edge-delete-btn { width: 20px; height: 20px; border: 0px solid #ffff…" at bounding box center [805, 422] width 1075 height 722
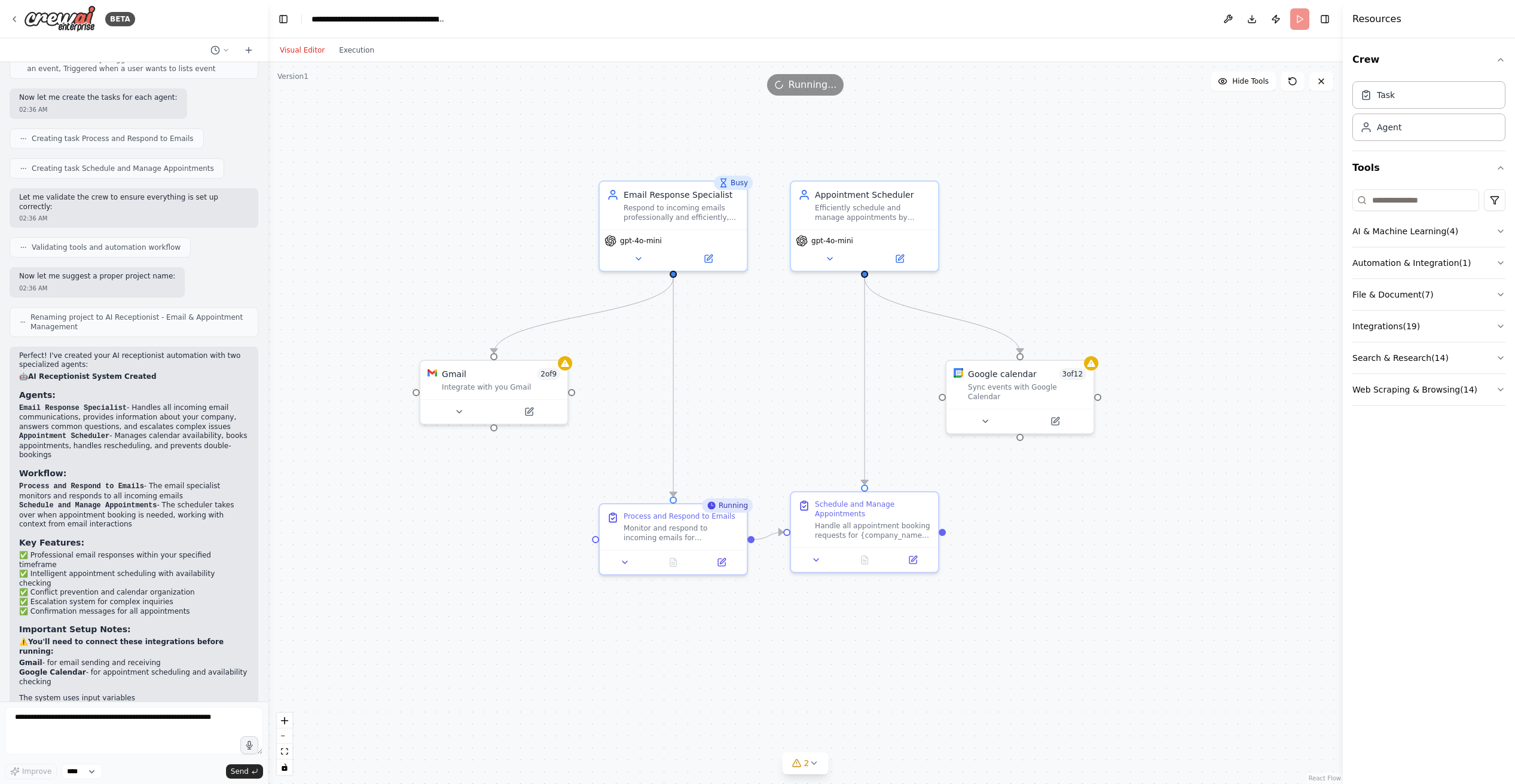
drag, startPoint x: 1061, startPoint y: 246, endPoint x: 1145, endPoint y: 365, distance: 145.7
click at [1159, 388] on div ".deletable-edge-delete-btn { width: 20px; height: 20px; border: 0px solid #ffff…" at bounding box center [805, 422] width 1075 height 722
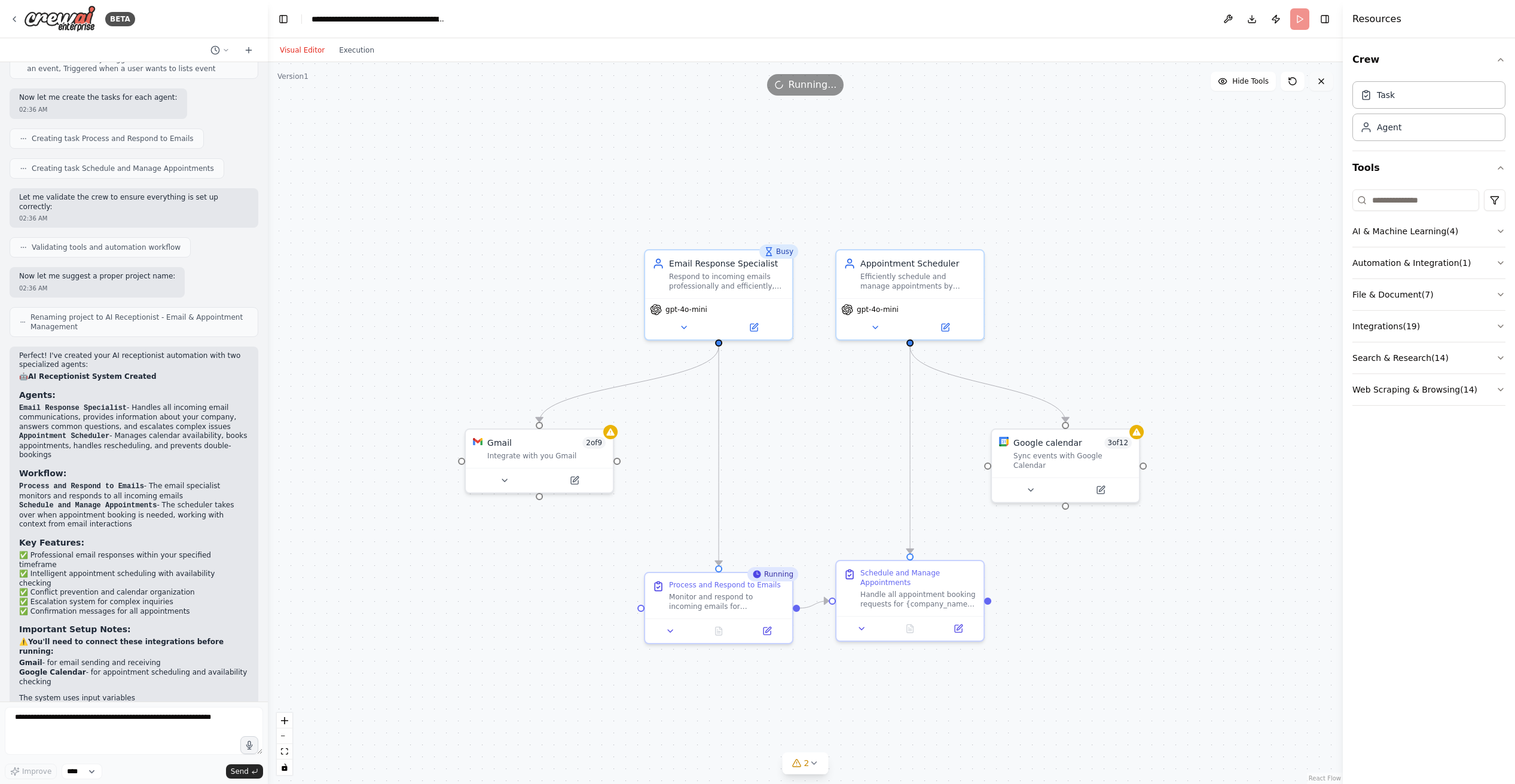
click at [1310, 83] on div "Hide Tools" at bounding box center [1272, 81] width 123 height 19
click at [1318, 83] on icon at bounding box center [1321, 81] width 10 height 10
click at [1292, 18] on header "**********" at bounding box center [805, 19] width 1075 height 39
click at [803, 90] on span "Running..." at bounding box center [813, 85] width 48 height 14
drag, startPoint x: 805, startPoint y: 87, endPoint x: 793, endPoint y: 76, distance: 16.3
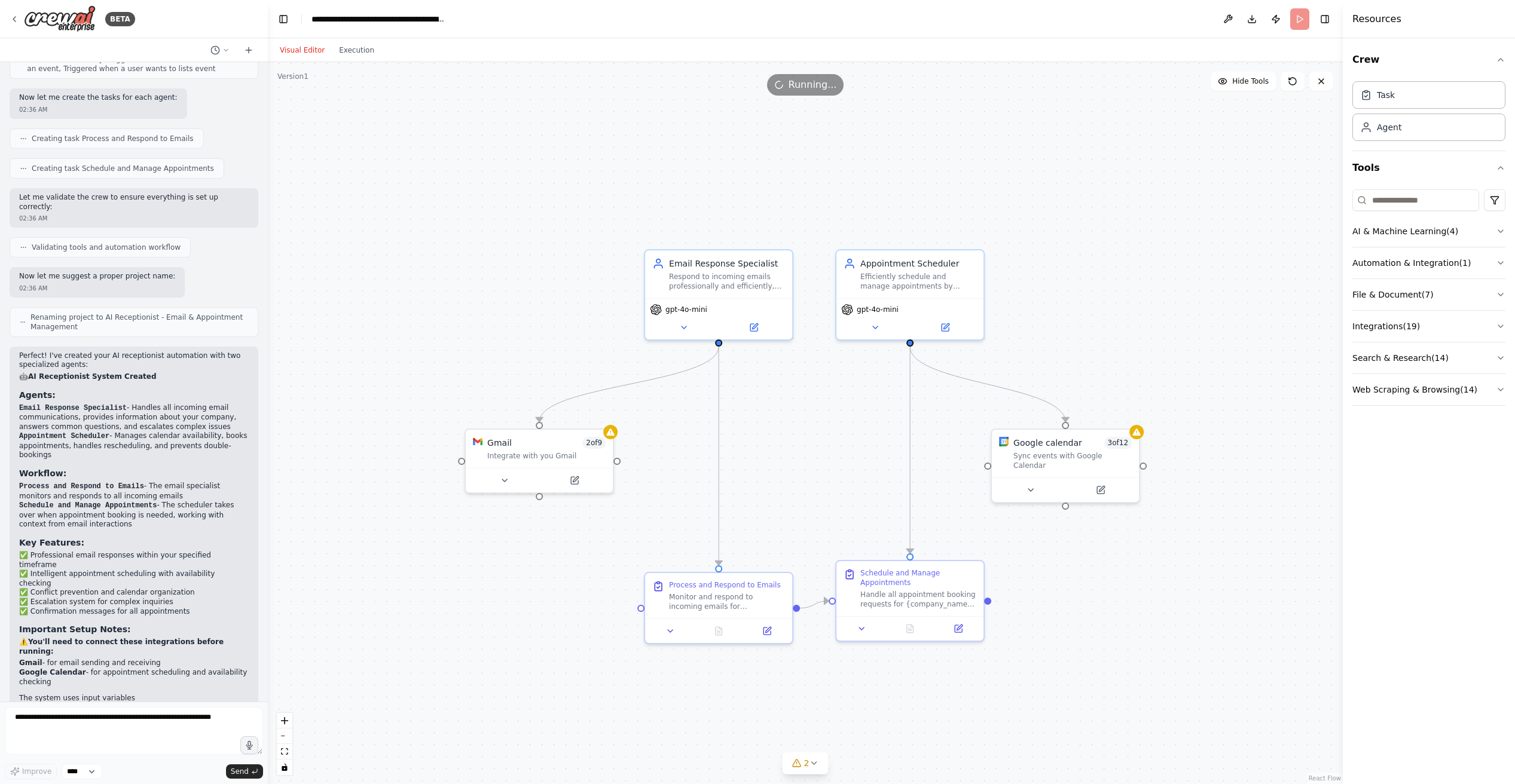
click at [803, 87] on span "Running..." at bounding box center [813, 85] width 48 height 14
drag, startPoint x: 749, startPoint y: 592, endPoint x: 1258, endPoint y: 493, distance: 518.5
click at [1248, 517] on div ".deletable-edge-delete-btn { width: 20px; height: 20px; border: 0px solid #ffff…" at bounding box center [805, 422] width 1075 height 722
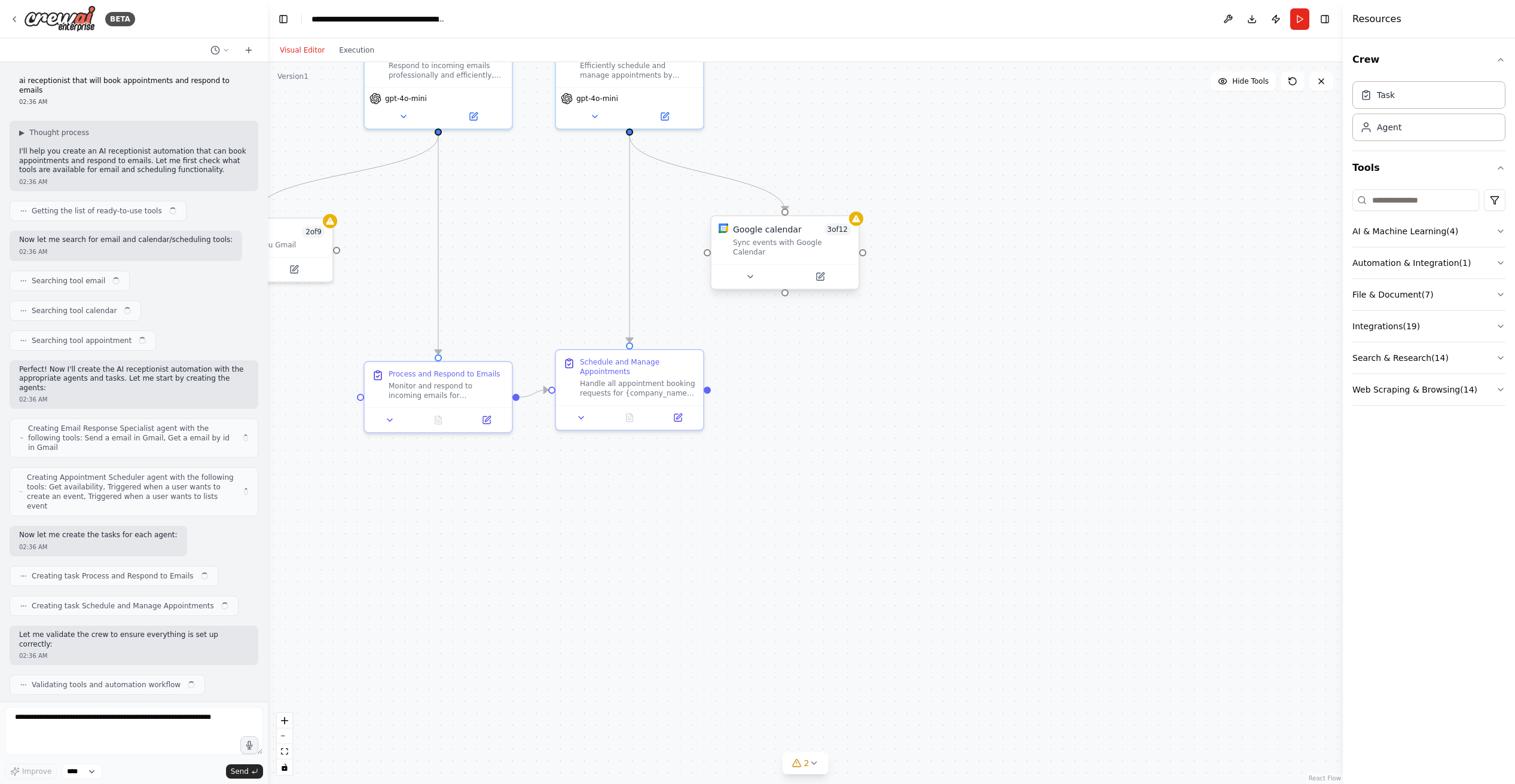
scroll to position [418, 0]
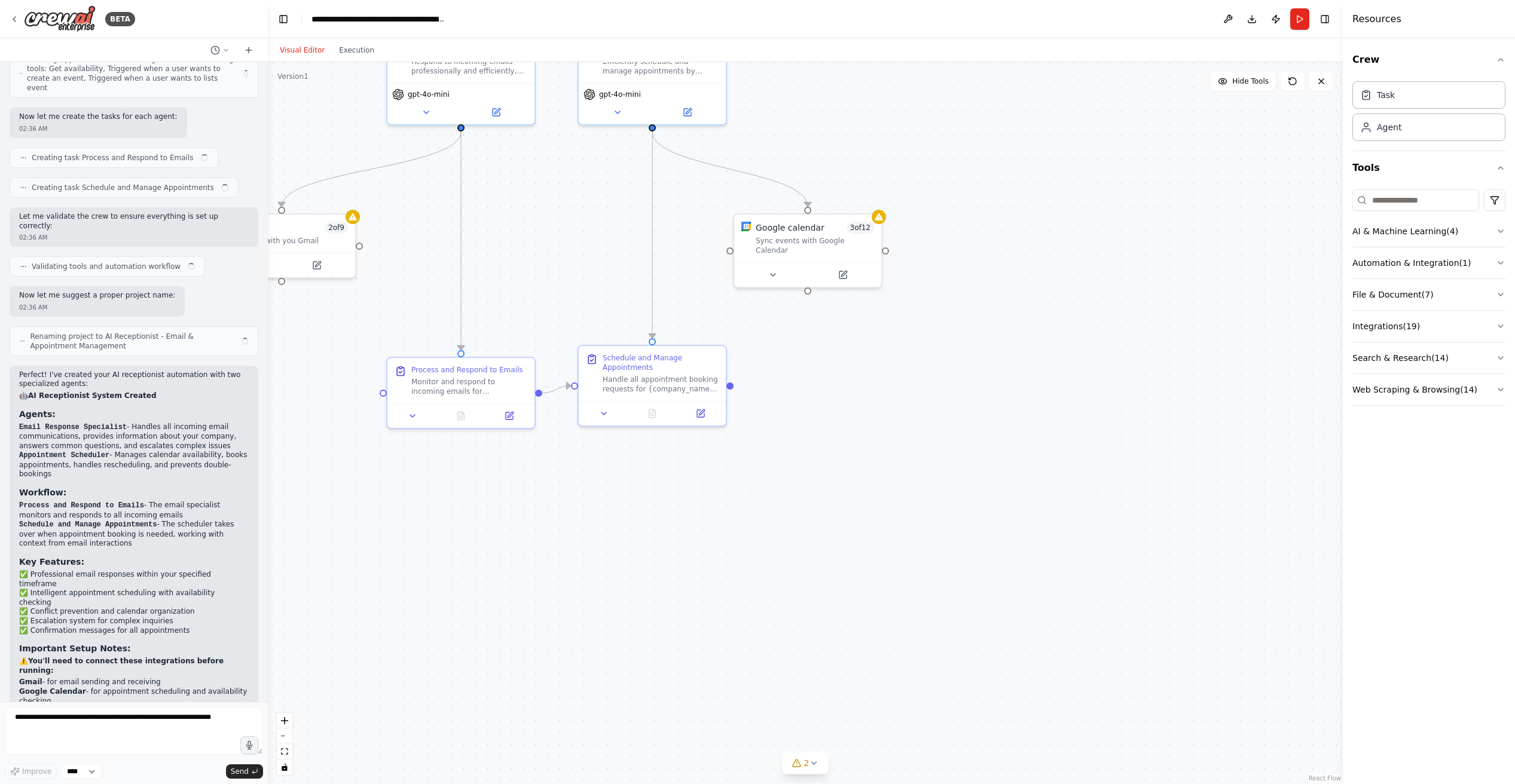
drag, startPoint x: 900, startPoint y: 171, endPoint x: 1119, endPoint y: 439, distance: 346.1
click at [1123, 440] on div ".deletable-edge-delete-btn { width: 20px; height: 20px; border: 0px solid #ffff…" at bounding box center [805, 422] width 1075 height 722
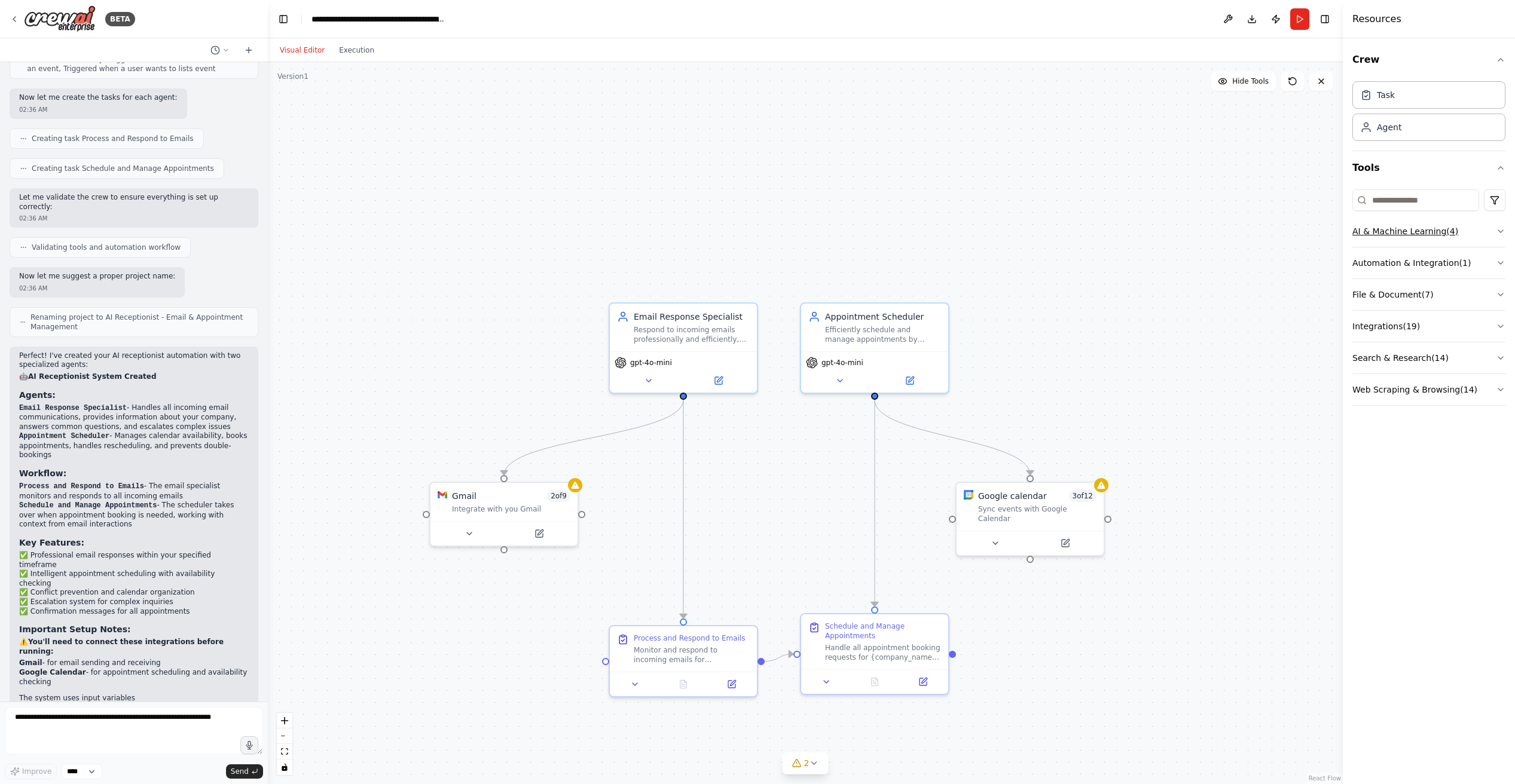
click at [1397, 233] on button "AI & Machine Learning ( 4 )" at bounding box center [1429, 231] width 153 height 31
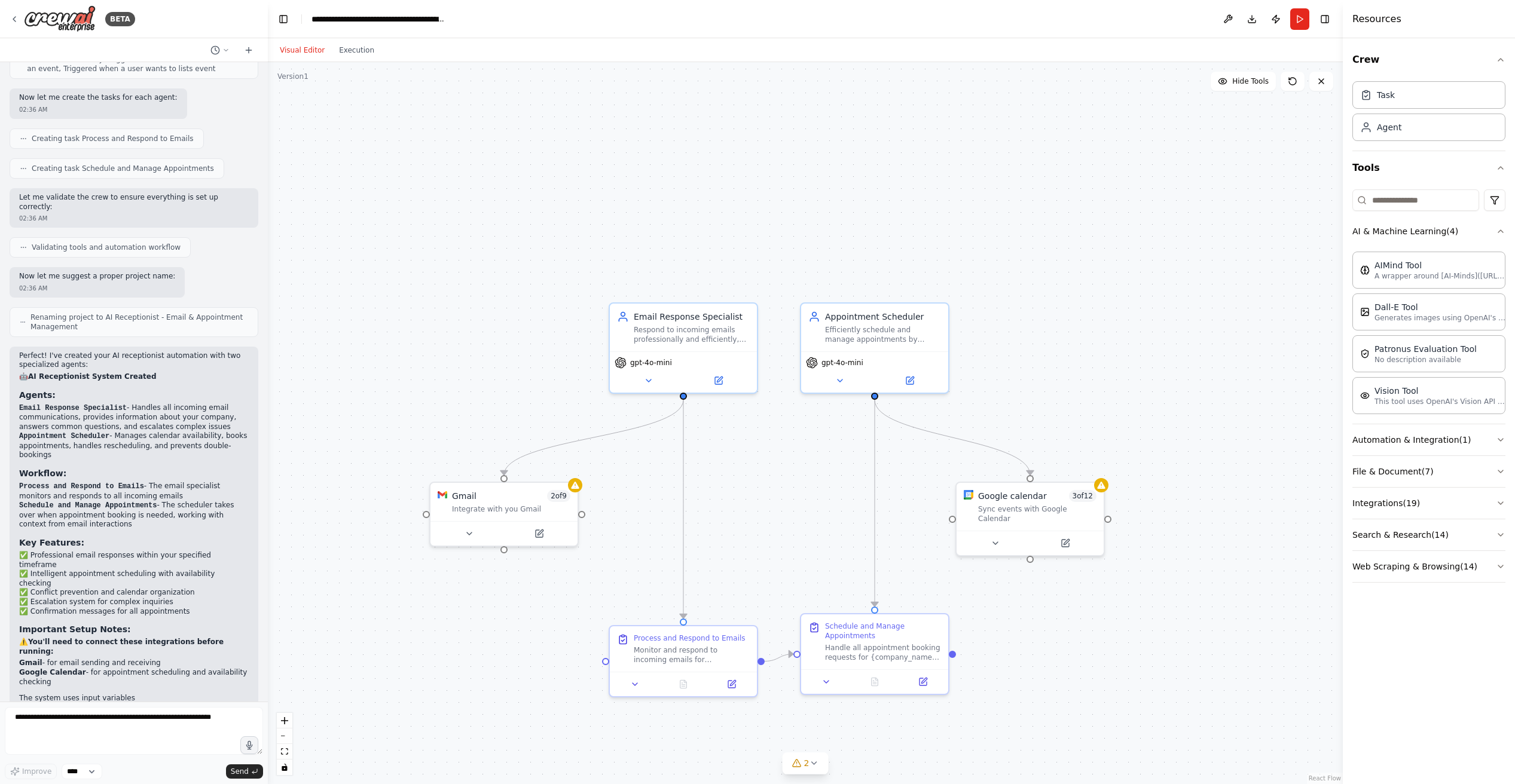
drag, startPoint x: 1448, startPoint y: 274, endPoint x: 1447, endPoint y: 292, distance: 18.0
click at [1447, 276] on p "A wrapper around [AI-Minds](https://mindsdb.com/minds). Useful for when you nee…" at bounding box center [1441, 275] width 132 height 10
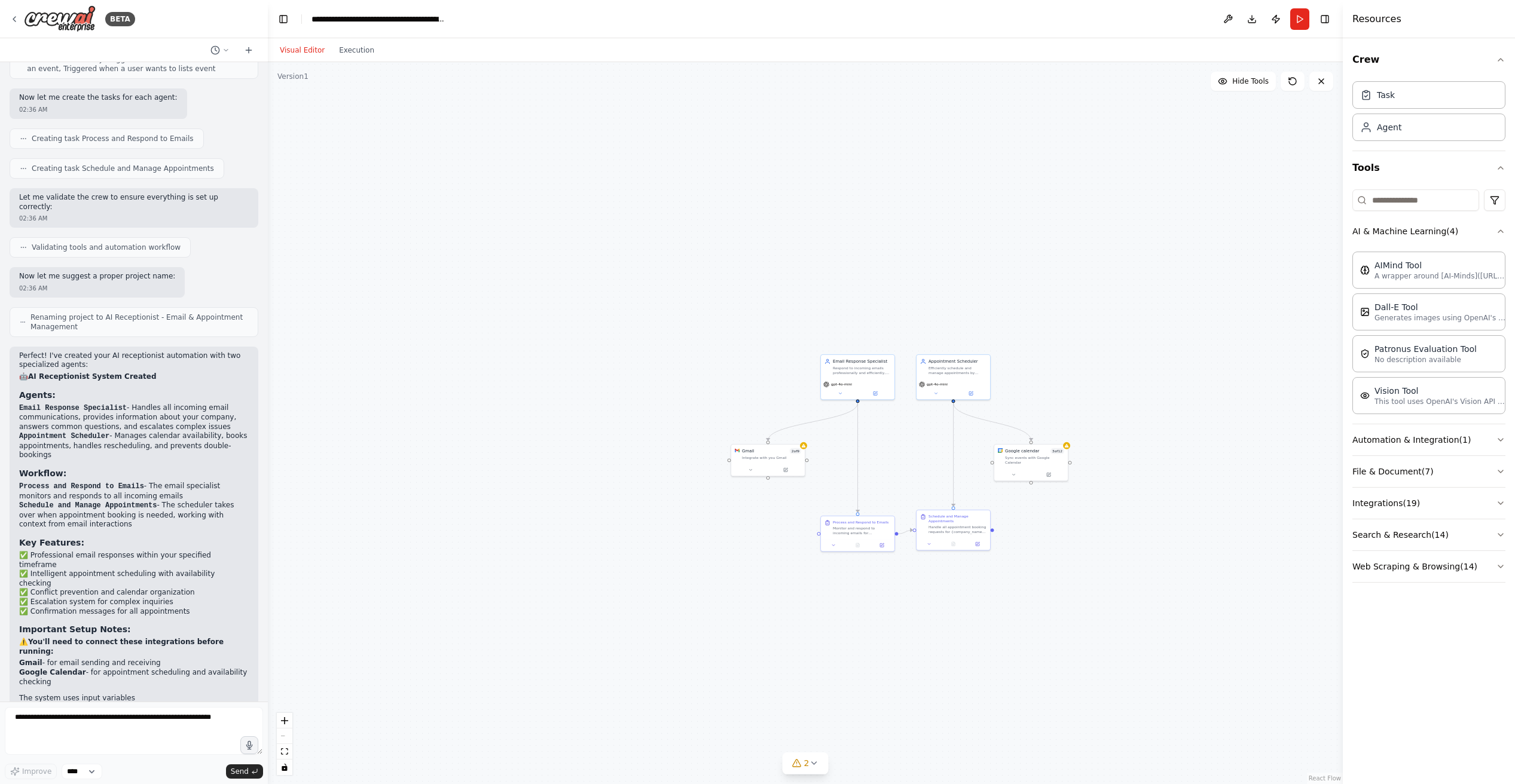
drag, startPoint x: 1158, startPoint y: 283, endPoint x: 981, endPoint y: 305, distance: 178.4
click at [983, 306] on div ".deletable-edge-delete-btn { width: 20px; height: 20px; border: 0px solid #ffff…" at bounding box center [805, 422] width 1075 height 722
click at [1418, 407] on div "Vision Tool This tool uses OpenAI's Vision API to describe the contents of an i…" at bounding box center [1429, 395] width 153 height 37
click at [1418, 362] on p "No description available" at bounding box center [1426, 359] width 102 height 10
click at [1414, 314] on p "Generates images using OpenAI's Dall-E model." at bounding box center [1441, 317] width 132 height 10
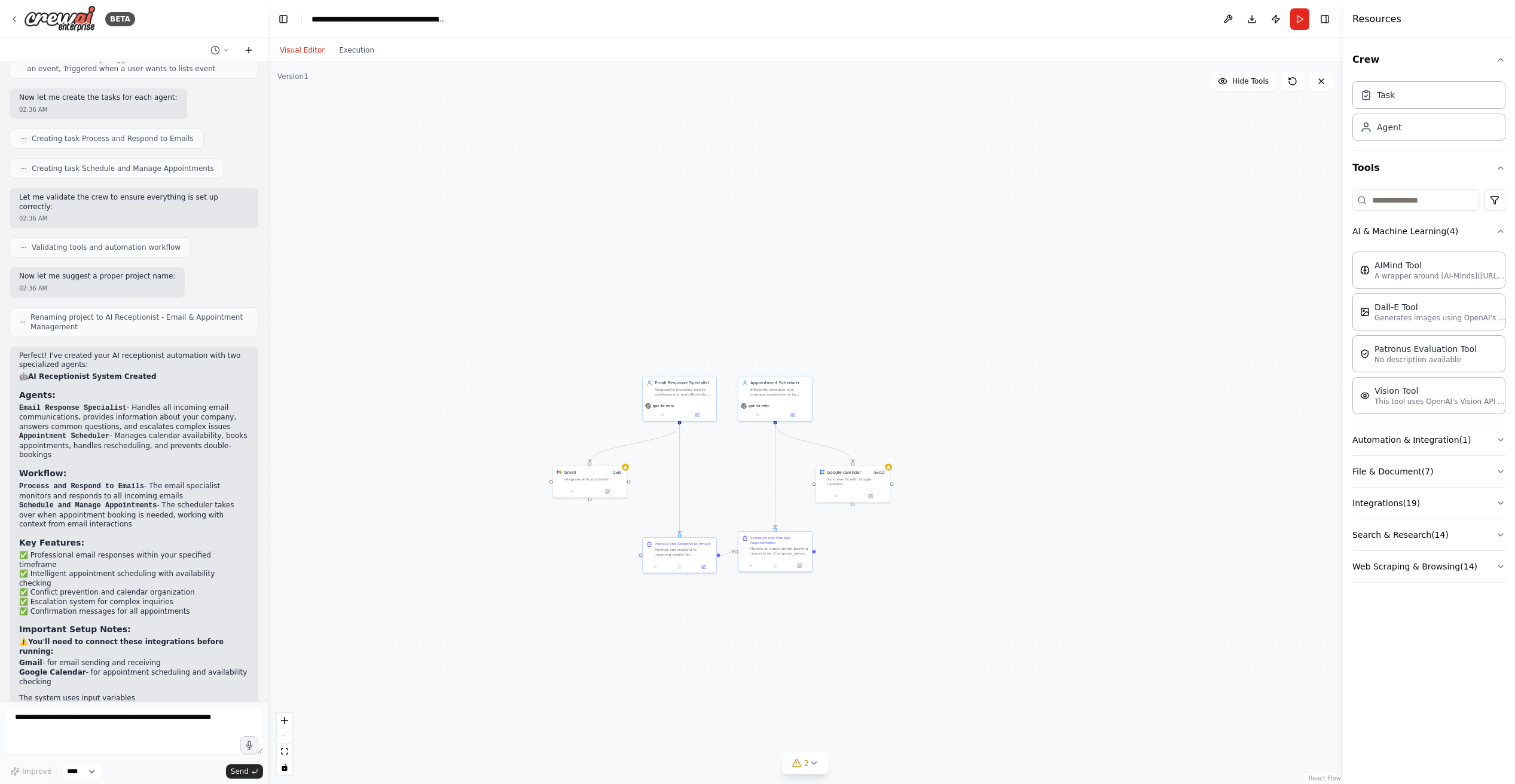
click at [248, 50] on icon at bounding box center [249, 50] width 5 height 0
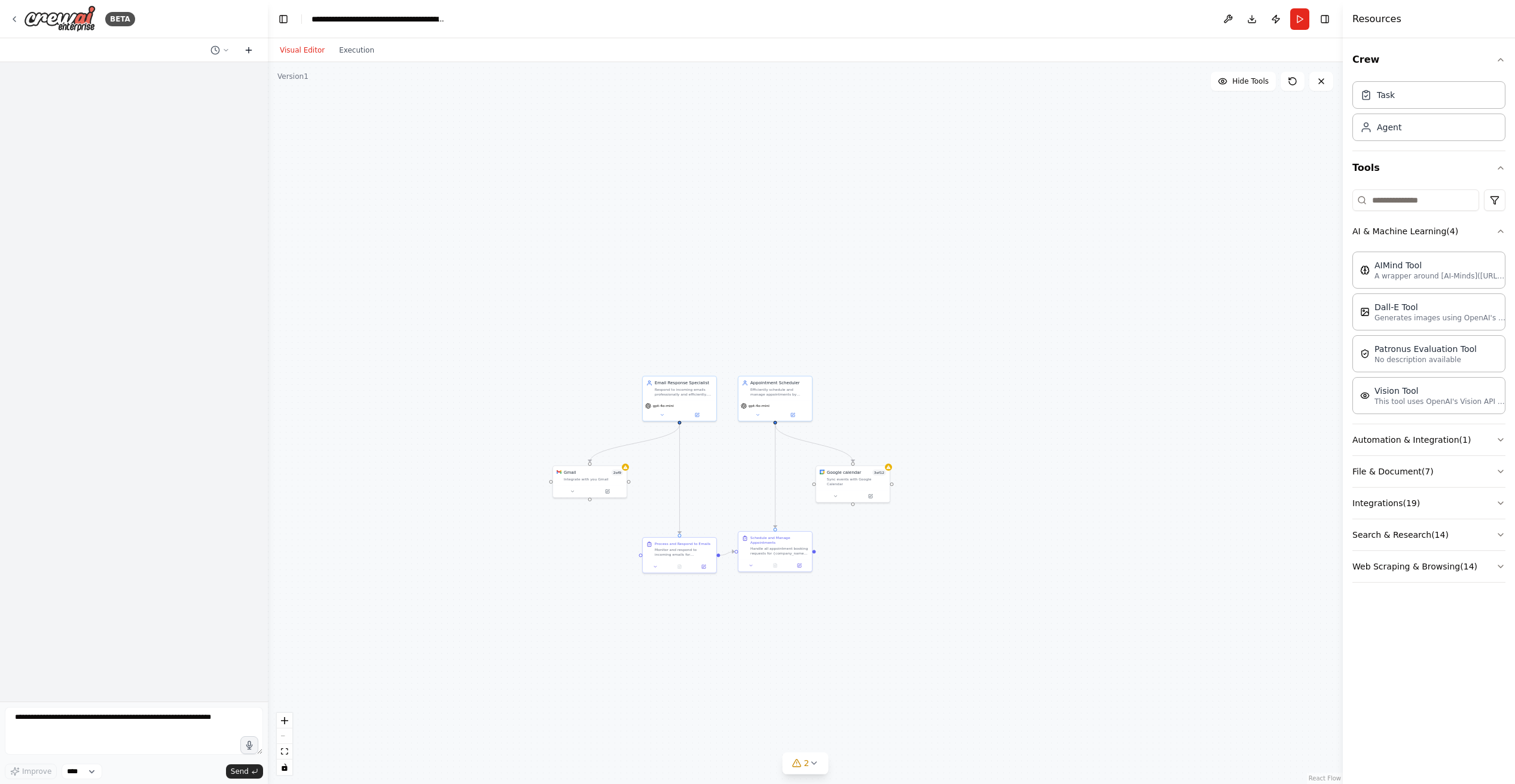
scroll to position [0, 0]
drag, startPoint x: 706, startPoint y: 422, endPoint x: 681, endPoint y: 416, distance: 25.7
click at [701, 426] on div ".deletable-edge-delete-btn { width: 20px; height: 20px; border: 0px solid #ffff…" at bounding box center [805, 422] width 1075 height 722
drag, startPoint x: 681, startPoint y: 415, endPoint x: 600, endPoint y: 384, distance: 86.7
click at [601, 384] on div "gpt-4o-mini" at bounding box center [597, 378] width 74 height 21
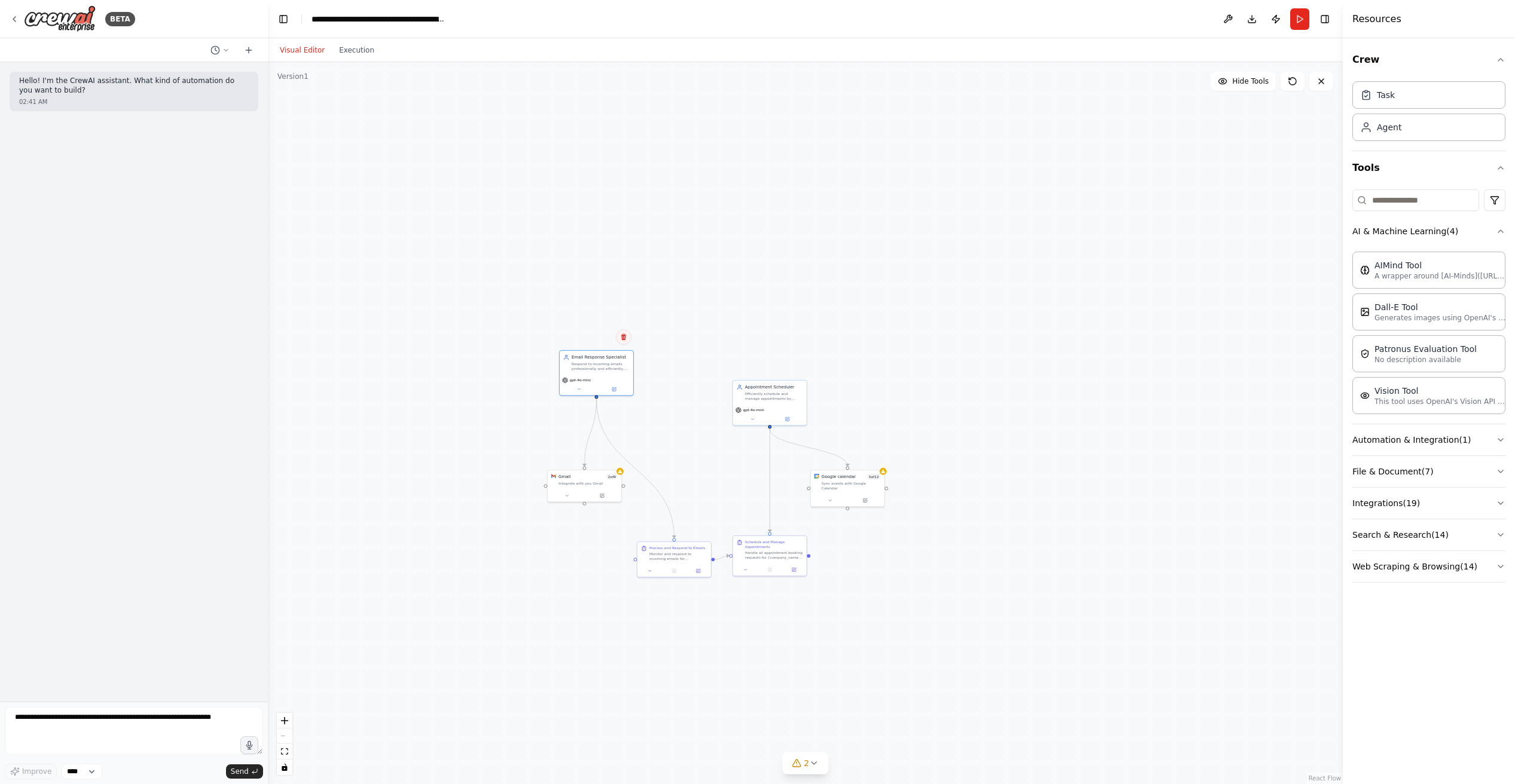
click at [626, 340] on icon at bounding box center [624, 337] width 7 height 7
click at [588, 336] on button "Confirm" at bounding box center [590, 337] width 42 height 14
click at [778, 407] on div "gpt-4o-mini" at bounding box center [769, 408] width 69 height 6
click at [801, 371] on button at bounding box center [796, 366] width 15 height 15
click at [771, 364] on button "Confirm" at bounding box center [763, 367] width 42 height 14
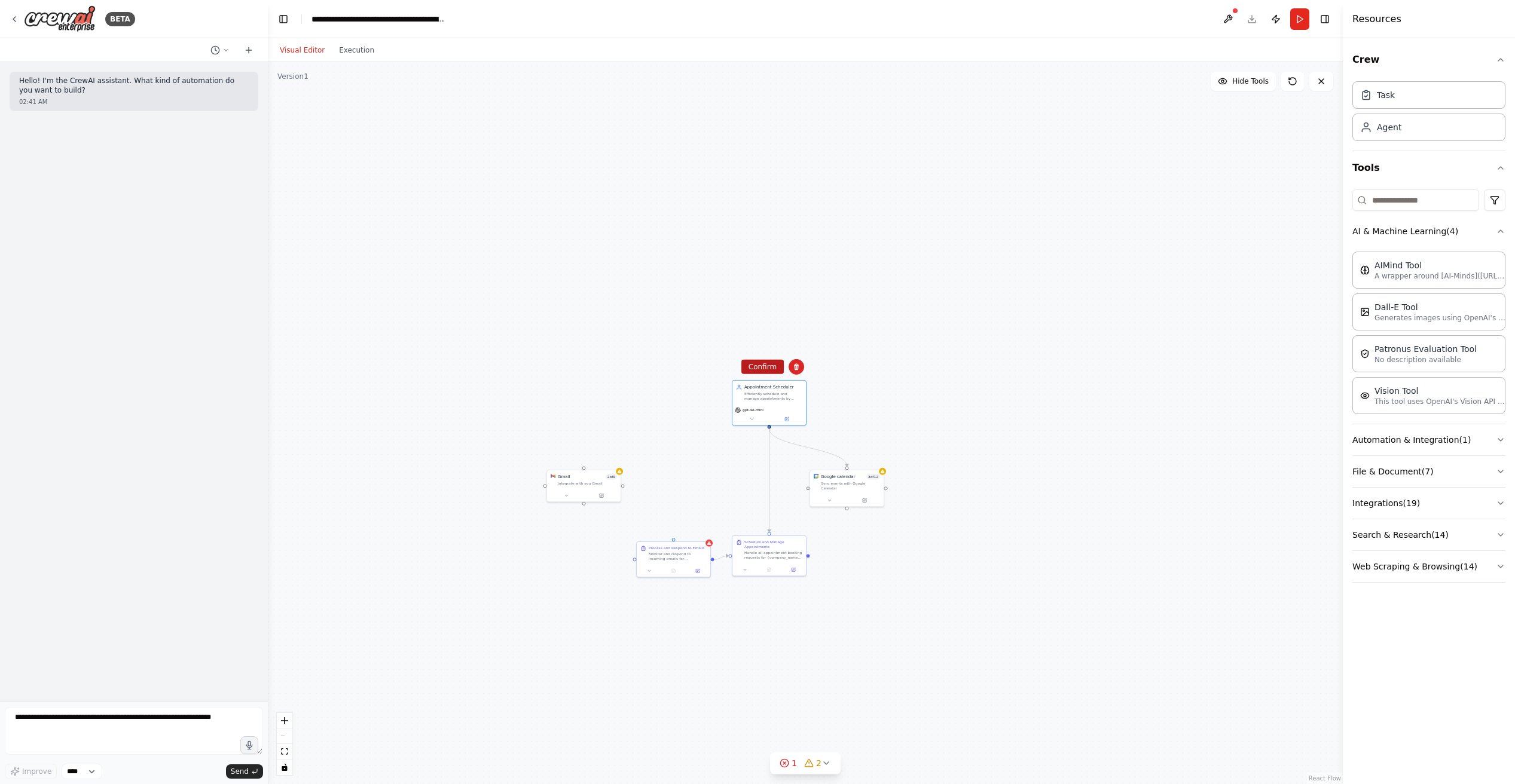
click at [776, 370] on button "Confirm" at bounding box center [762, 367] width 42 height 14
click at [841, 486] on div "Google calendar 3 of 12 Sync events with Google Calendar" at bounding box center [847, 481] width 74 height 24
click at [880, 458] on button at bounding box center [873, 456] width 15 height 15
click at [836, 457] on button "Confirm" at bounding box center [840, 457] width 42 height 14
click at [776, 562] on div at bounding box center [769, 569] width 74 height 13
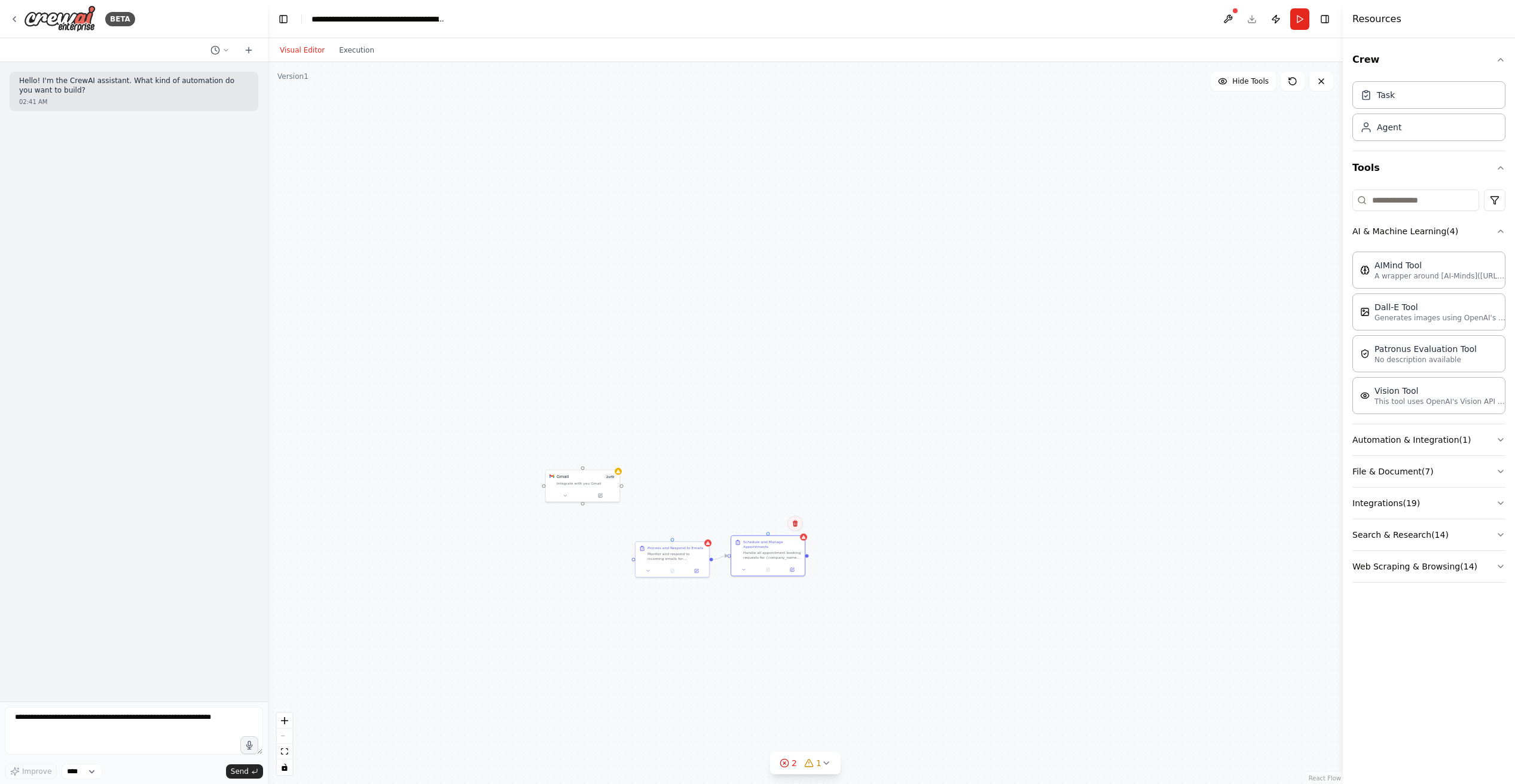
click at [796, 524] on icon at bounding box center [794, 523] width 4 height 6
click at [793, 524] on icon at bounding box center [795, 524] width 7 height 7
click at [772, 518] on button "Confirm" at bounding box center [761, 524] width 42 height 14
click at [672, 562] on div "Process and Respond to Emails Monitor and respond to incoming emails for {compa…" at bounding box center [672, 552] width 74 height 22
click at [702, 526] on icon at bounding box center [699, 529] width 7 height 7
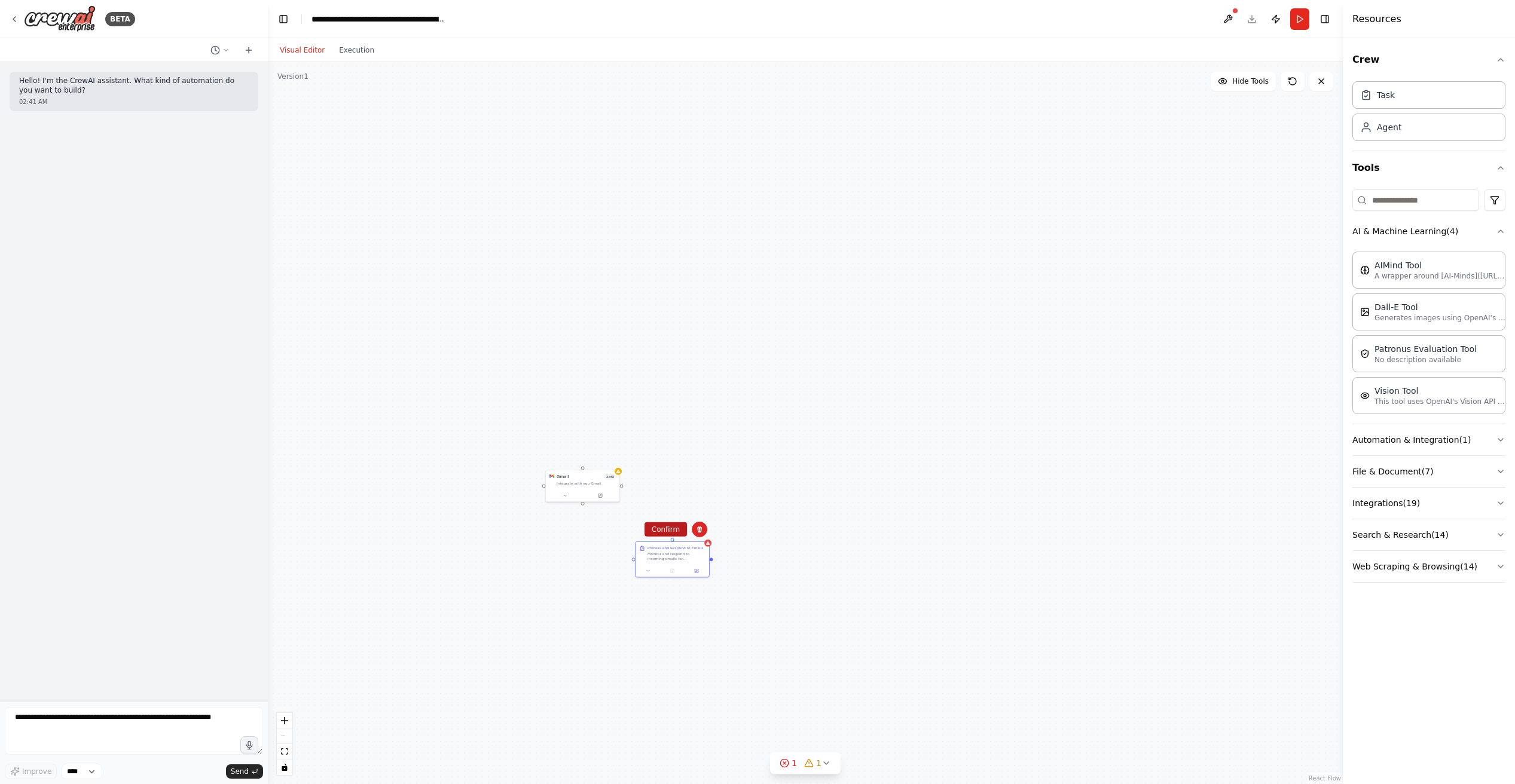
click at [667, 527] on button "Confirm" at bounding box center [665, 529] width 42 height 14
click at [601, 489] on div at bounding box center [582, 494] width 74 height 13
click at [610, 465] on div "Confirm" at bounding box center [609, 457] width 21 height 21
click at [615, 459] on button at bounding box center [609, 456] width 15 height 15
click at [584, 452] on button "Confirm" at bounding box center [575, 457] width 42 height 14
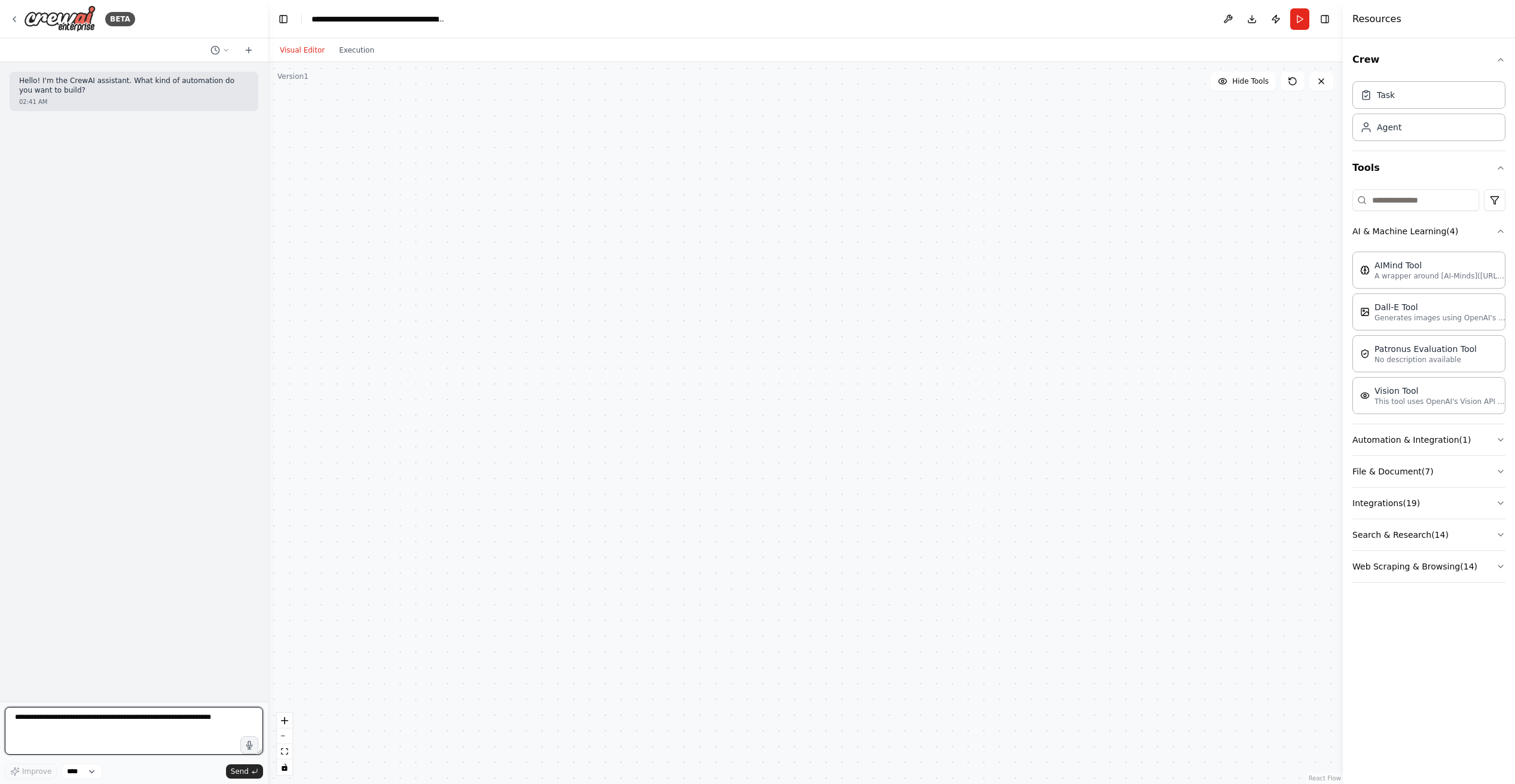
drag, startPoint x: 42, startPoint y: 735, endPoint x: 60, endPoint y: 760, distance: 30.8
click at [42, 735] on textarea at bounding box center [134, 730] width 258 height 48
click at [62, 742] on textarea at bounding box center [134, 730] width 258 height 48
click at [109, 722] on textarea "**********" at bounding box center [134, 730] width 258 height 48
click at [207, 719] on textarea "**********" at bounding box center [134, 730] width 258 height 48
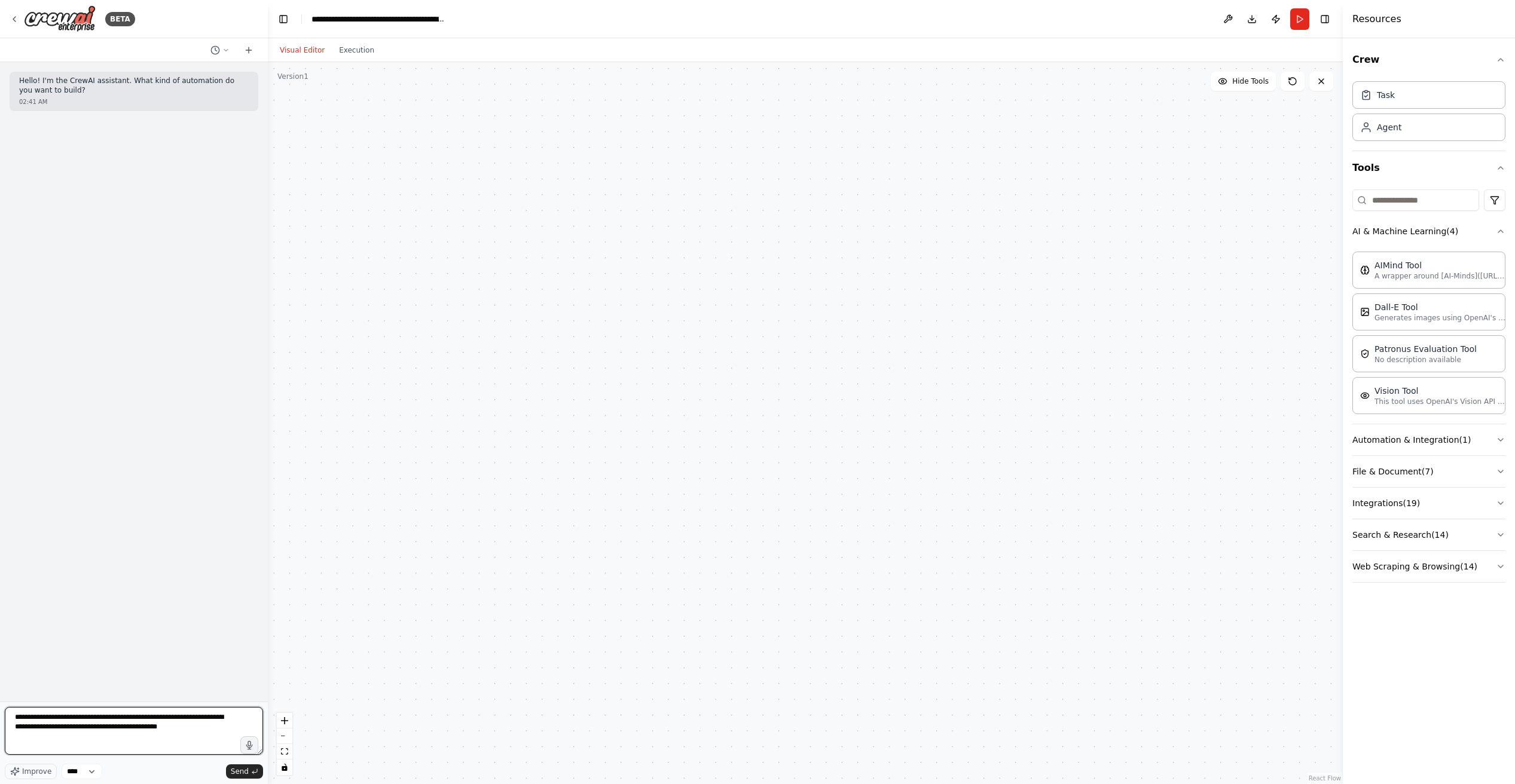
click at [146, 728] on textarea "**********" at bounding box center [134, 730] width 258 height 48
click at [172, 732] on textarea "**********" at bounding box center [134, 730] width 258 height 48
click at [175, 729] on textarea "**********" at bounding box center [134, 730] width 258 height 48
type textarea "**********"
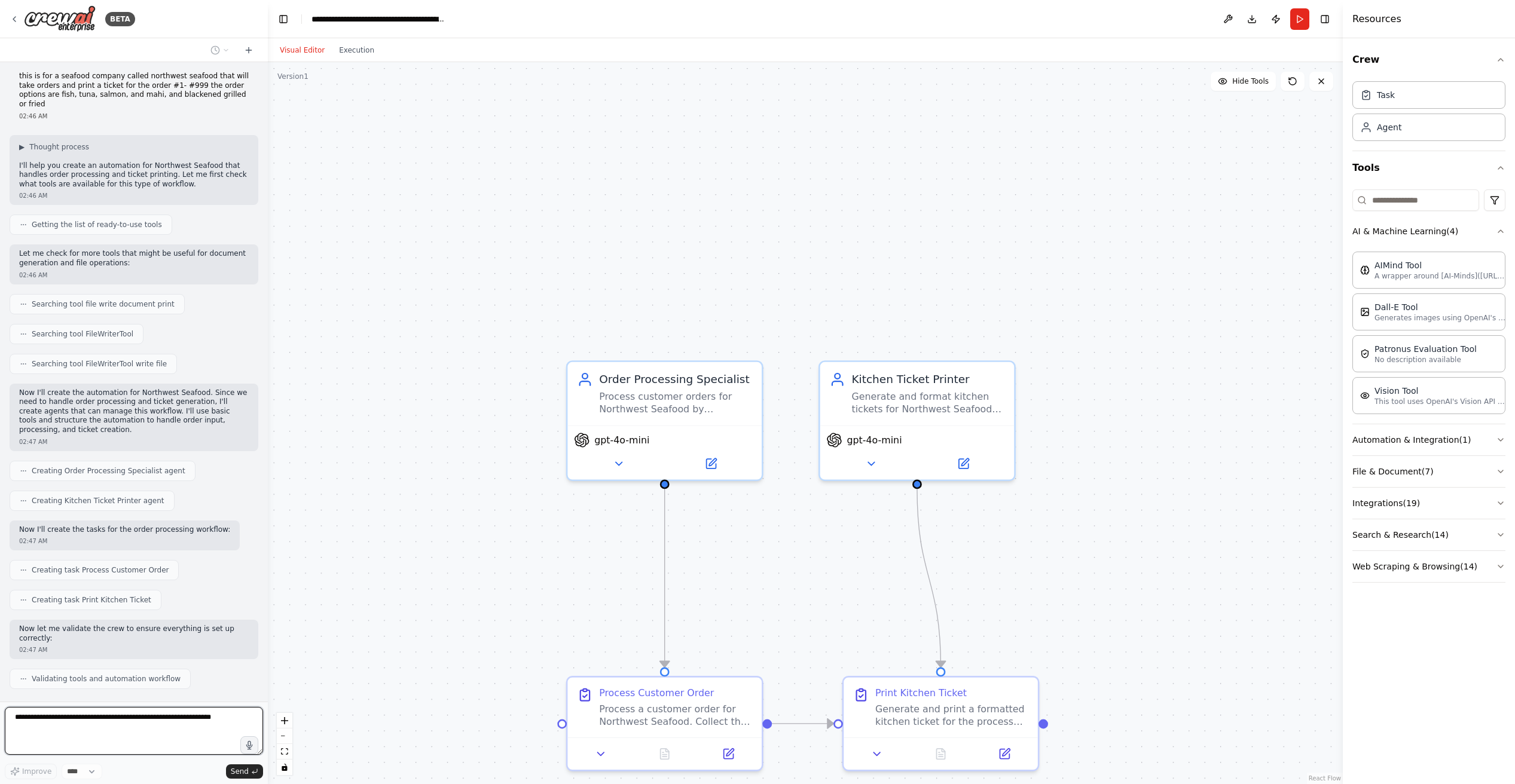
scroll to position [123, 0]
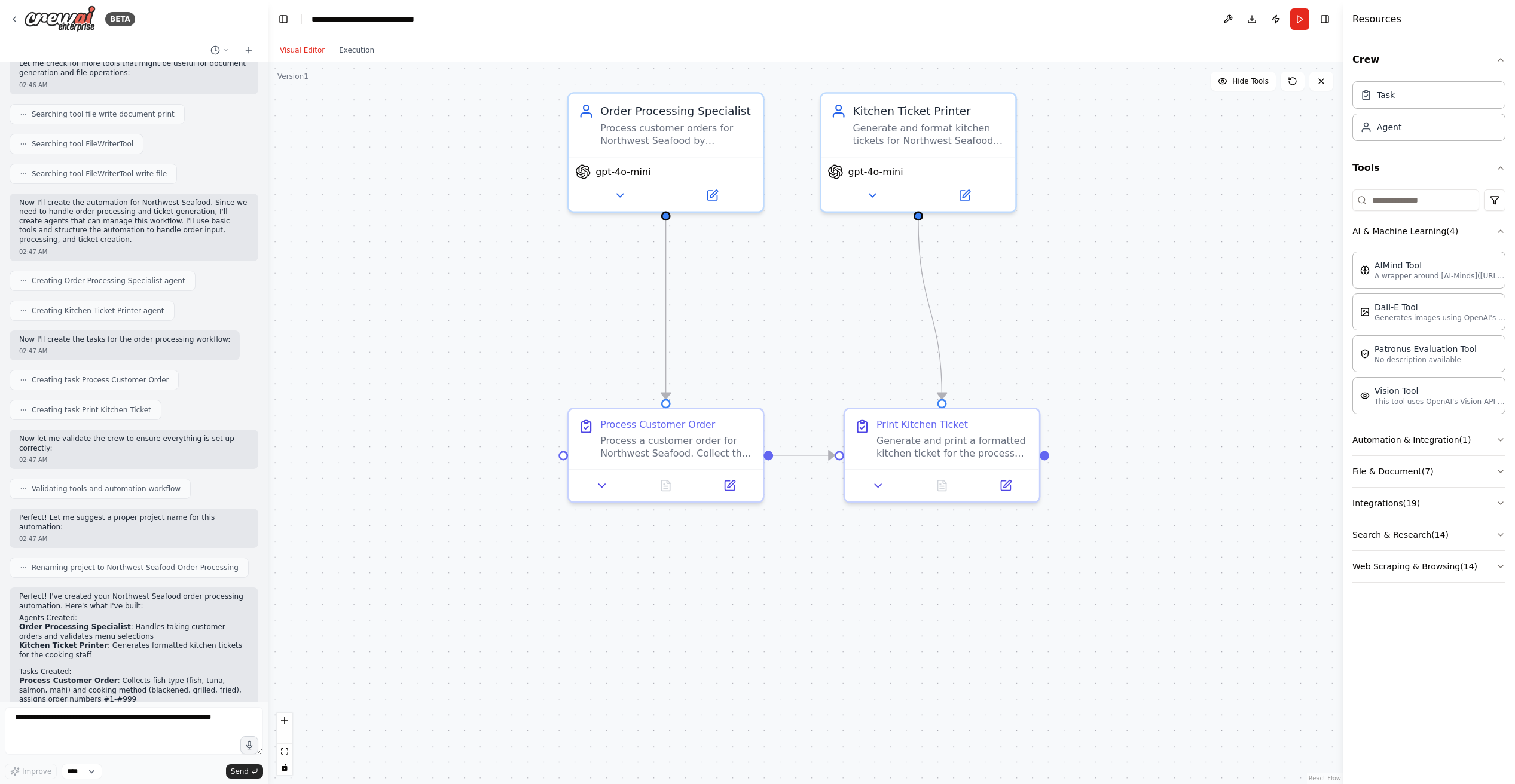
drag, startPoint x: 812, startPoint y: 632, endPoint x: 807, endPoint y: 370, distance: 262.0
click at [810, 366] on div ".deletable-edge-delete-btn { width: 20px; height: 20px; border: 0px solid #ffff…" at bounding box center [805, 422] width 1075 height 722
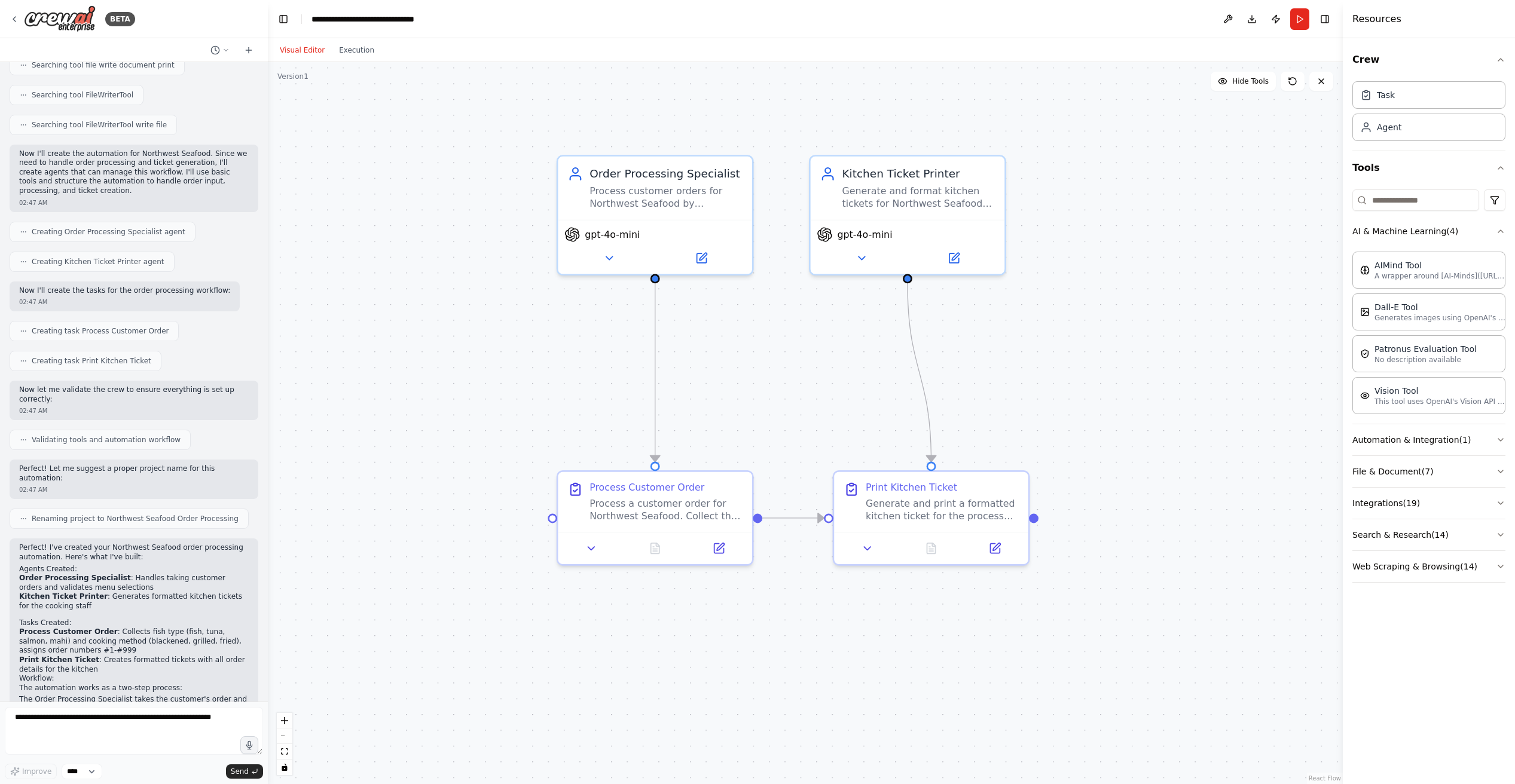
drag, startPoint x: 807, startPoint y: 370, endPoint x: 801, endPoint y: 434, distance: 64.3
click at [801, 434] on div ".deletable-edge-delete-btn { width: 20px; height: 20px; border: 0px solid #ffff…" at bounding box center [805, 422] width 1075 height 722
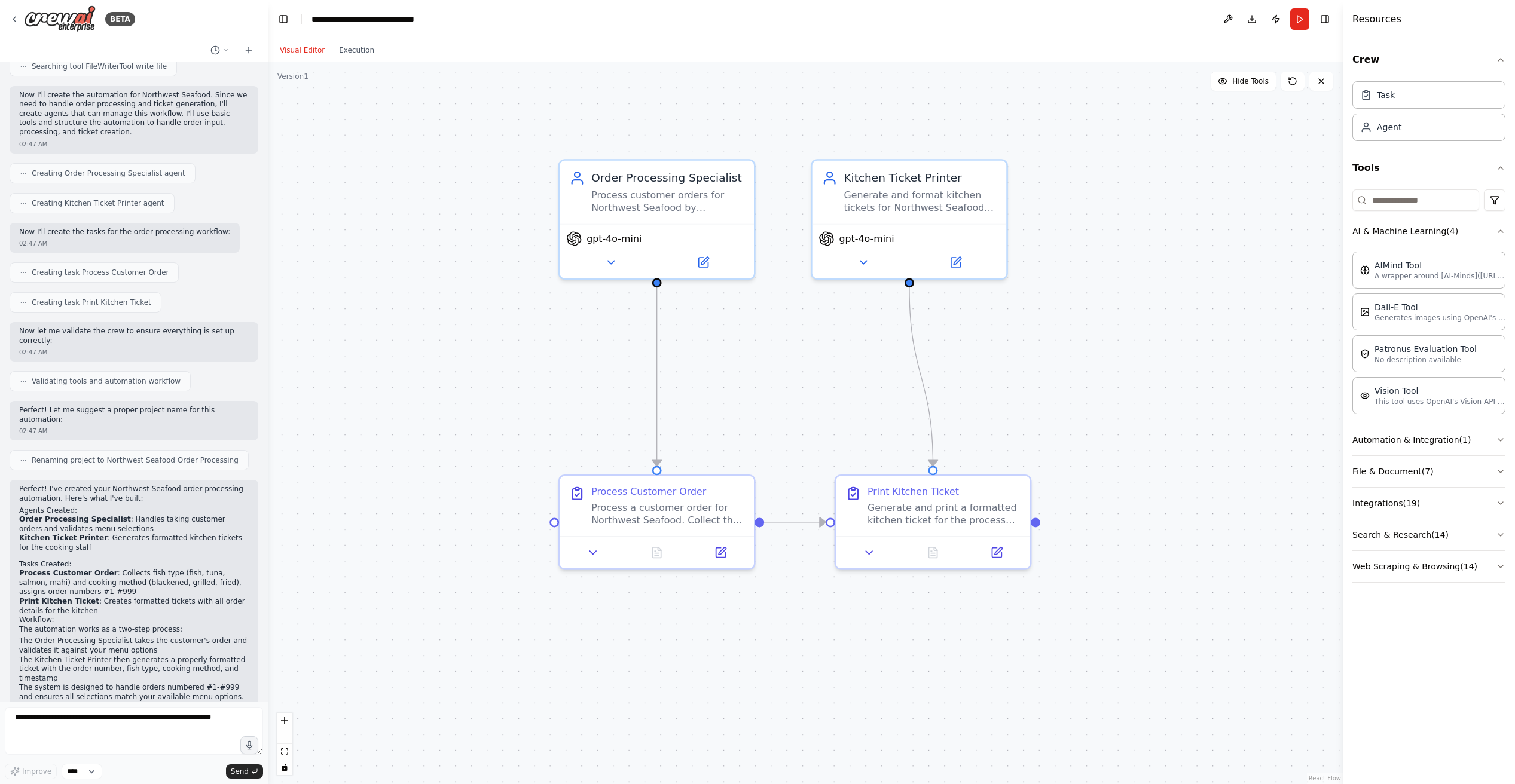
scroll to position [361, 0]
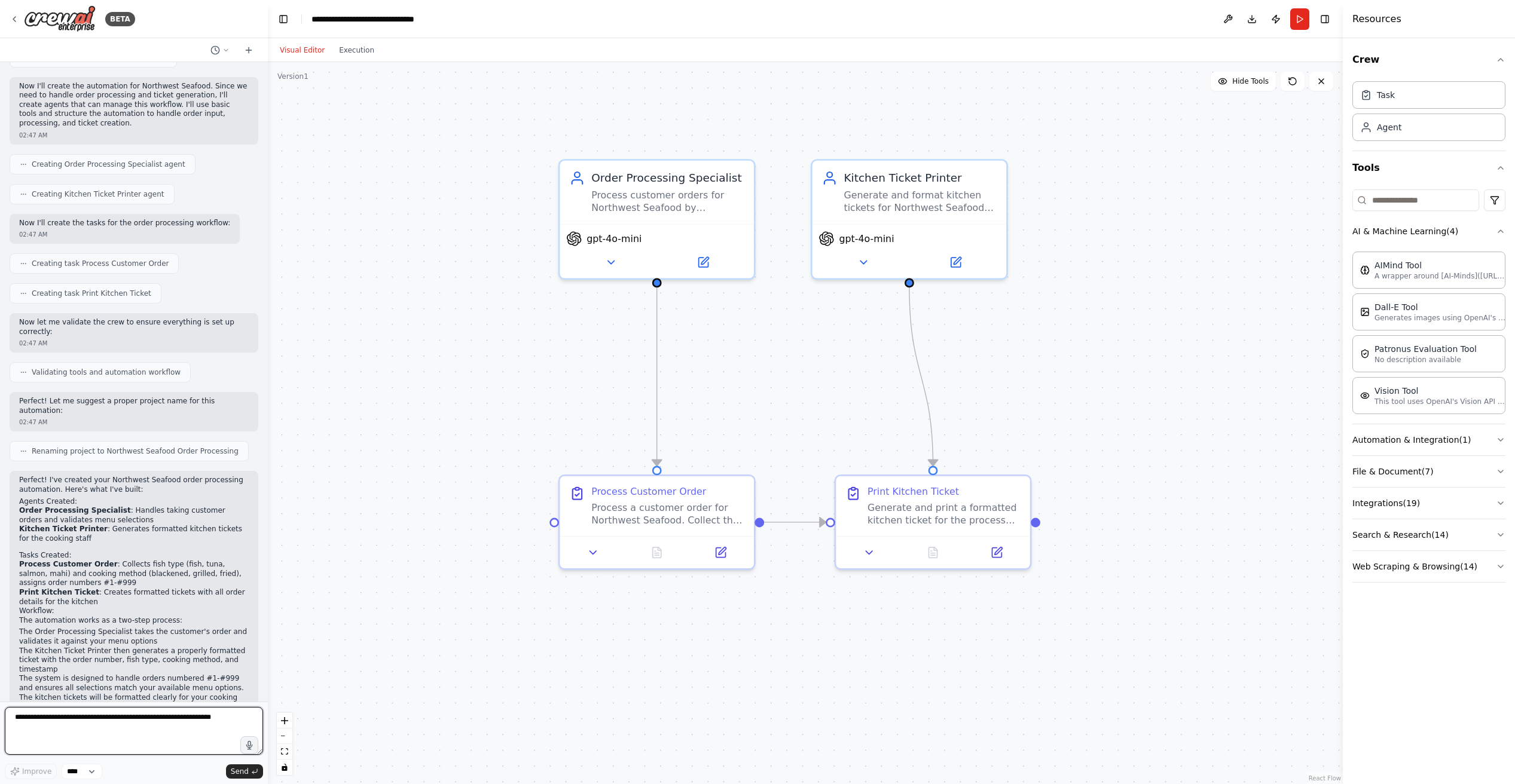
drag, startPoint x: 223, startPoint y: 712, endPoint x: 216, endPoint y: 712, distance: 7.0
click at [221, 712] on textarea at bounding box center [134, 730] width 258 height 48
drag, startPoint x: 219, startPoint y: 728, endPoint x: 51, endPoint y: 715, distance: 168.5
click at [50, 719] on textarea at bounding box center [134, 730] width 258 height 48
click at [50, 715] on textarea at bounding box center [134, 730] width 258 height 48
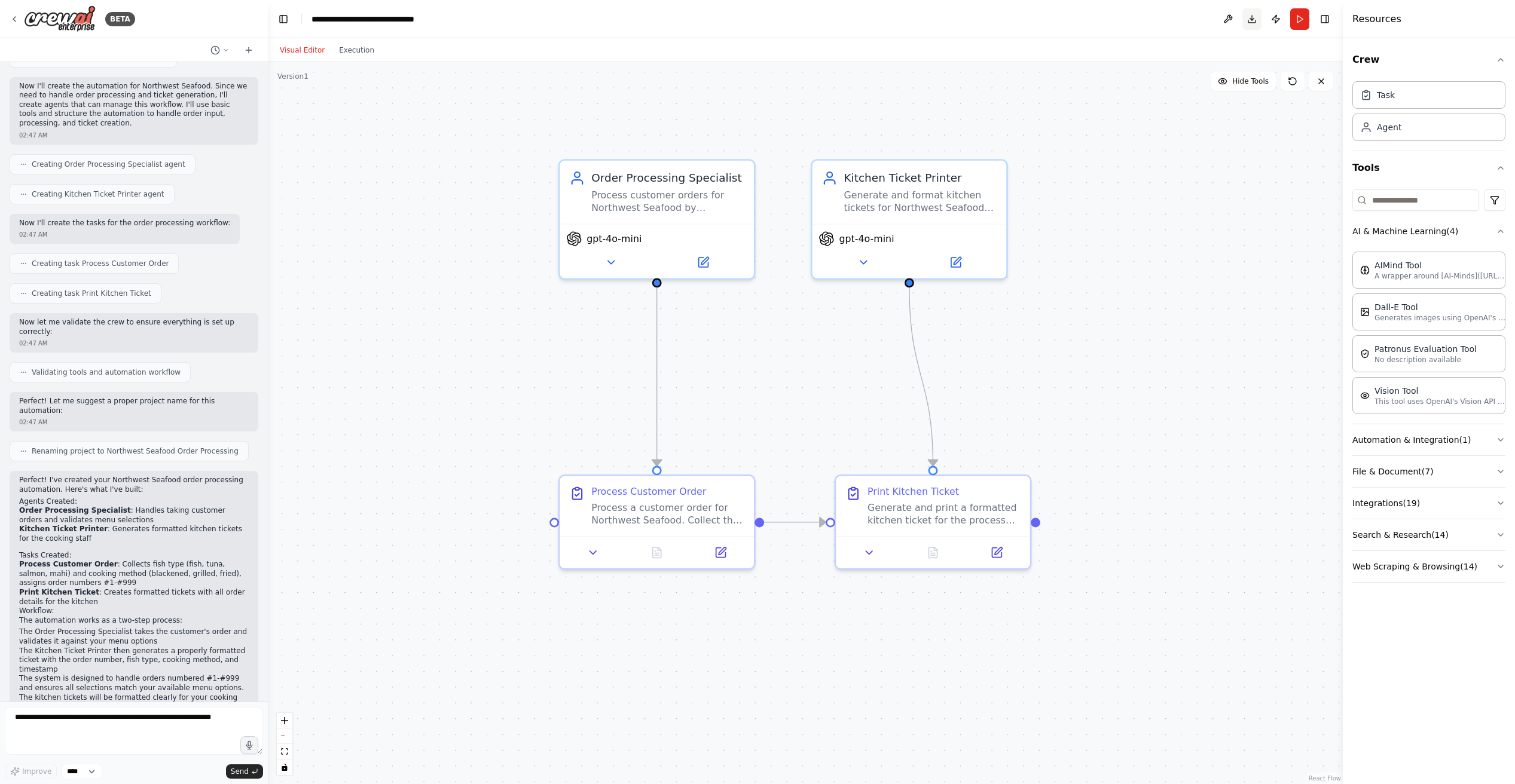
click at [1250, 20] on button "Download" at bounding box center [1251, 19] width 19 height 22
click at [1189, 214] on div ".deletable-edge-delete-btn { width: 20px; height: 20px; border: 0px solid #ffff…" at bounding box center [805, 422] width 1075 height 722
drag, startPoint x: 965, startPoint y: 177, endPoint x: 985, endPoint y: 175, distance: 20.1
click at [985, 175] on div "Kitchen Ticket Printer" at bounding box center [936, 174] width 153 height 15
click at [1019, 146] on button at bounding box center [1013, 145] width 15 height 15
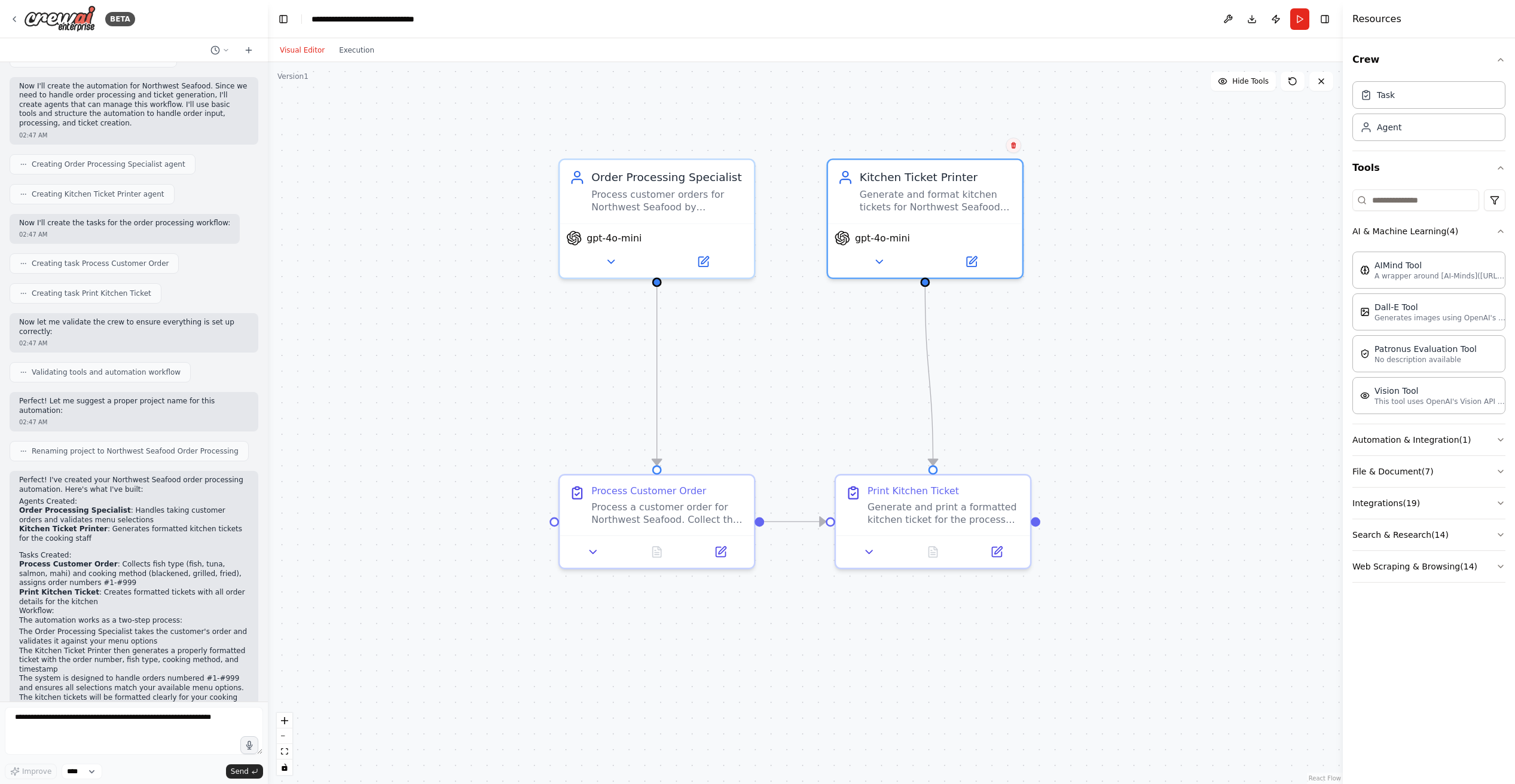
click at [1016, 144] on icon at bounding box center [1013, 145] width 4 height 6
click at [981, 138] on button "Confirm" at bounding box center [979, 145] width 42 height 14
click at [978, 141] on button "Confirm" at bounding box center [980, 144] width 42 height 14
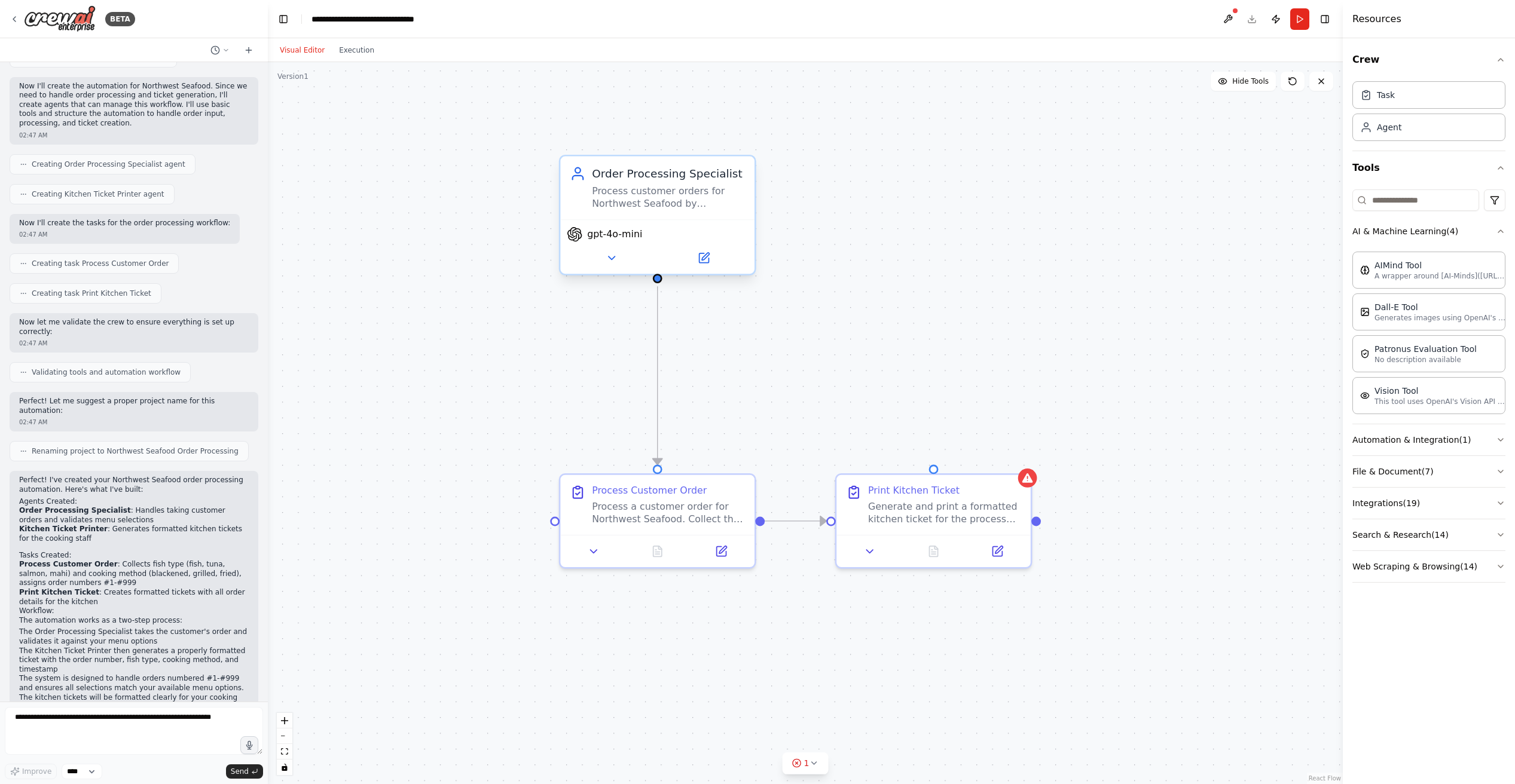
click at [745, 189] on div "Process customer orders for Northwest Seafood by collecting order details inclu…" at bounding box center [669, 197] width 153 height 25
click at [751, 148] on button at bounding box center [746, 144] width 15 height 15
click at [715, 144] on button "Confirm" at bounding box center [711, 144] width 42 height 14
click at [716, 477] on div "Process Customer Order Process a customer order for Northwest Seafood. Collect …" at bounding box center [657, 501] width 195 height 60
click at [746, 462] on icon at bounding box center [745, 461] width 4 height 6
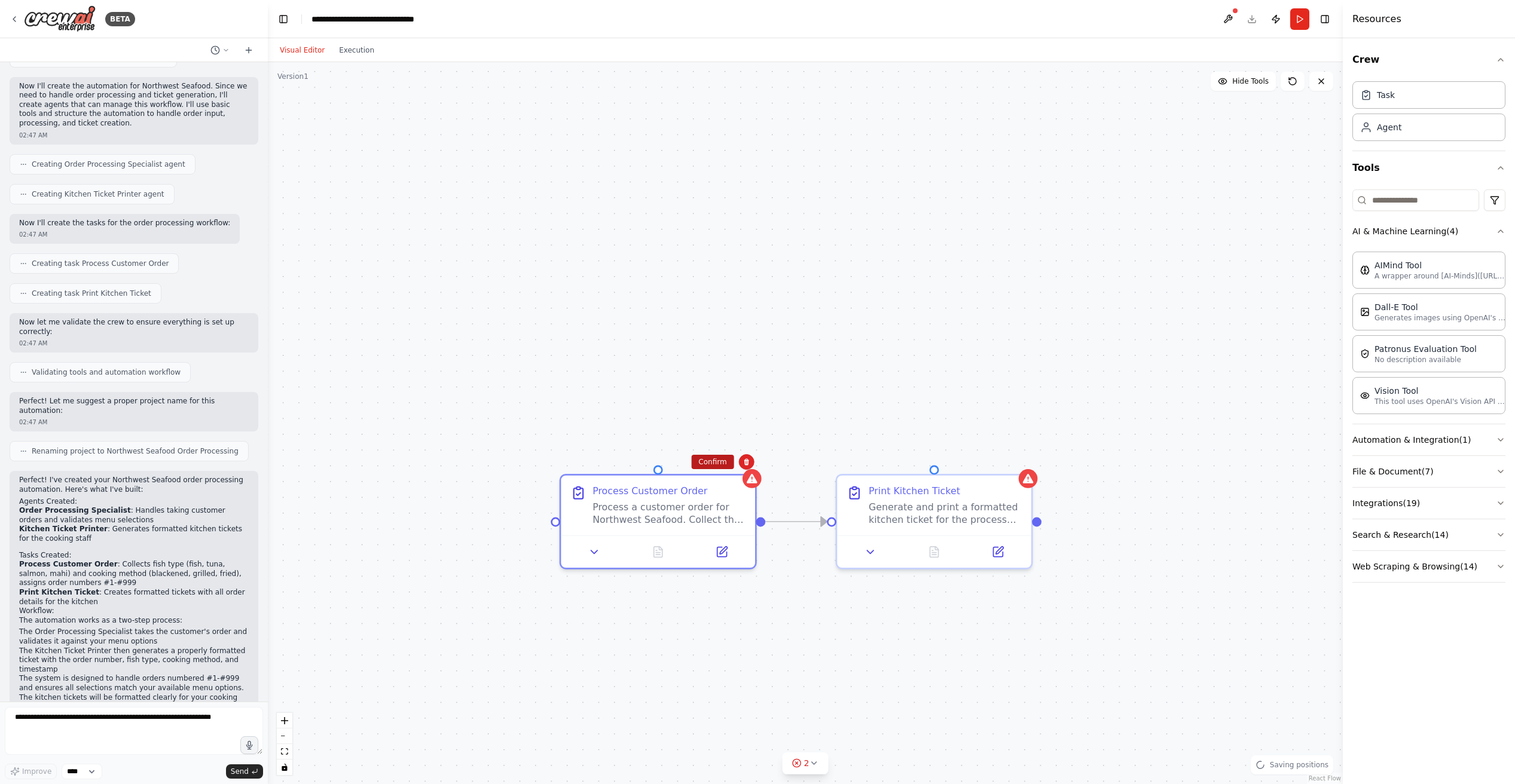
click at [722, 467] on button "Confirm" at bounding box center [712, 462] width 42 height 14
click at [737, 466] on div "Confirm" at bounding box center [747, 462] width 21 height 21
click at [722, 460] on button "Confirm" at bounding box center [707, 460] width 42 height 14
click at [920, 471] on div "Print Kitchen Ticket Generate and print a formatted kitchen ticket for the proc…" at bounding box center [805, 422] width 1075 height 722
drag, startPoint x: 931, startPoint y: 488, endPoint x: 958, endPoint y: 495, distance: 27.9
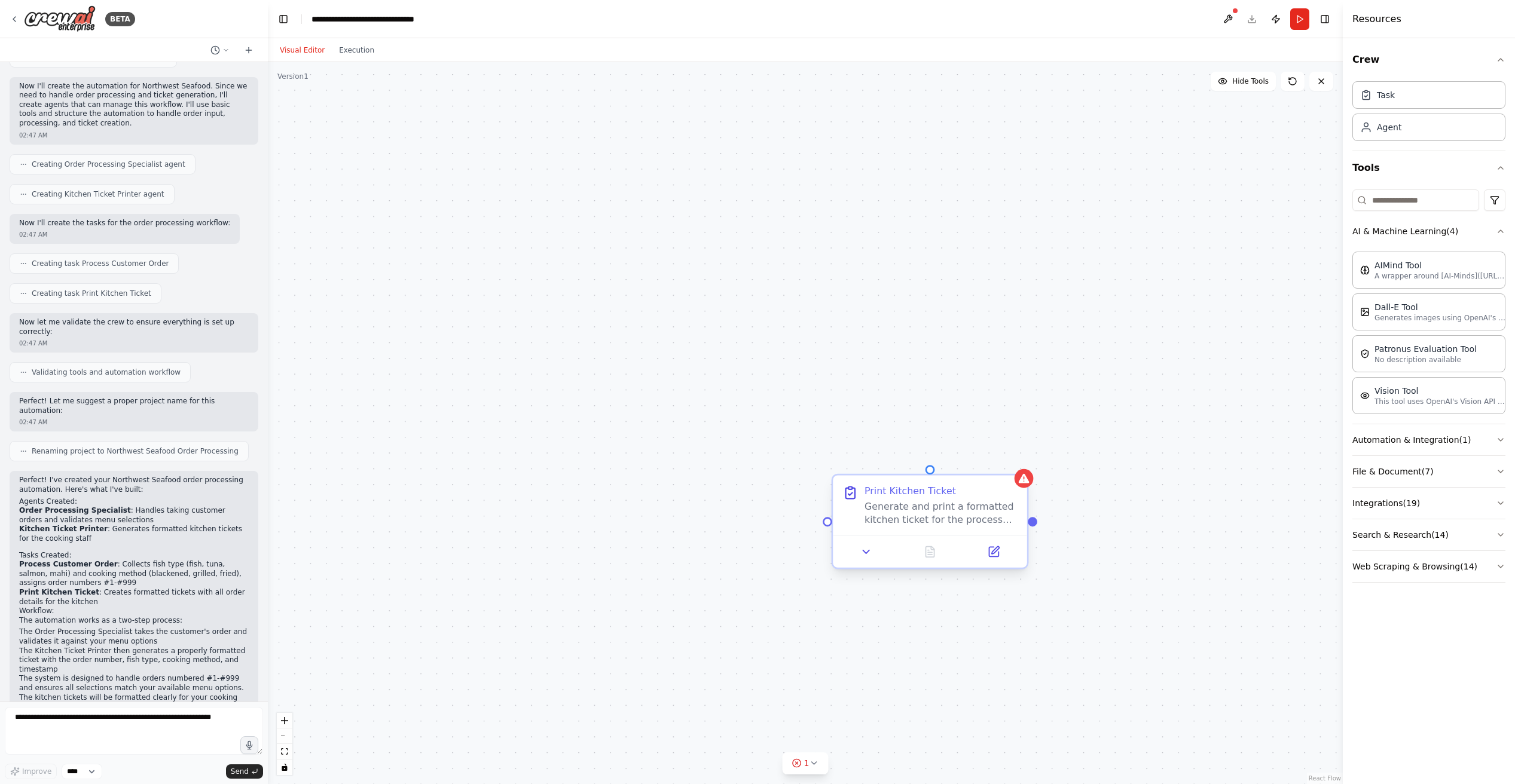
click at [931, 488] on div "Print Kitchen Ticket" at bounding box center [910, 491] width 92 height 13
click at [1031, 472] on div "Confirm" at bounding box center [1026, 465] width 15 height 15
click at [1029, 472] on button at bounding box center [1025, 466] width 15 height 15
click at [985, 467] on button "Confirm" at bounding box center [991, 466] width 42 height 14
drag, startPoint x: 441, startPoint y: 217, endPoint x: 429, endPoint y: 270, distance: 54.3
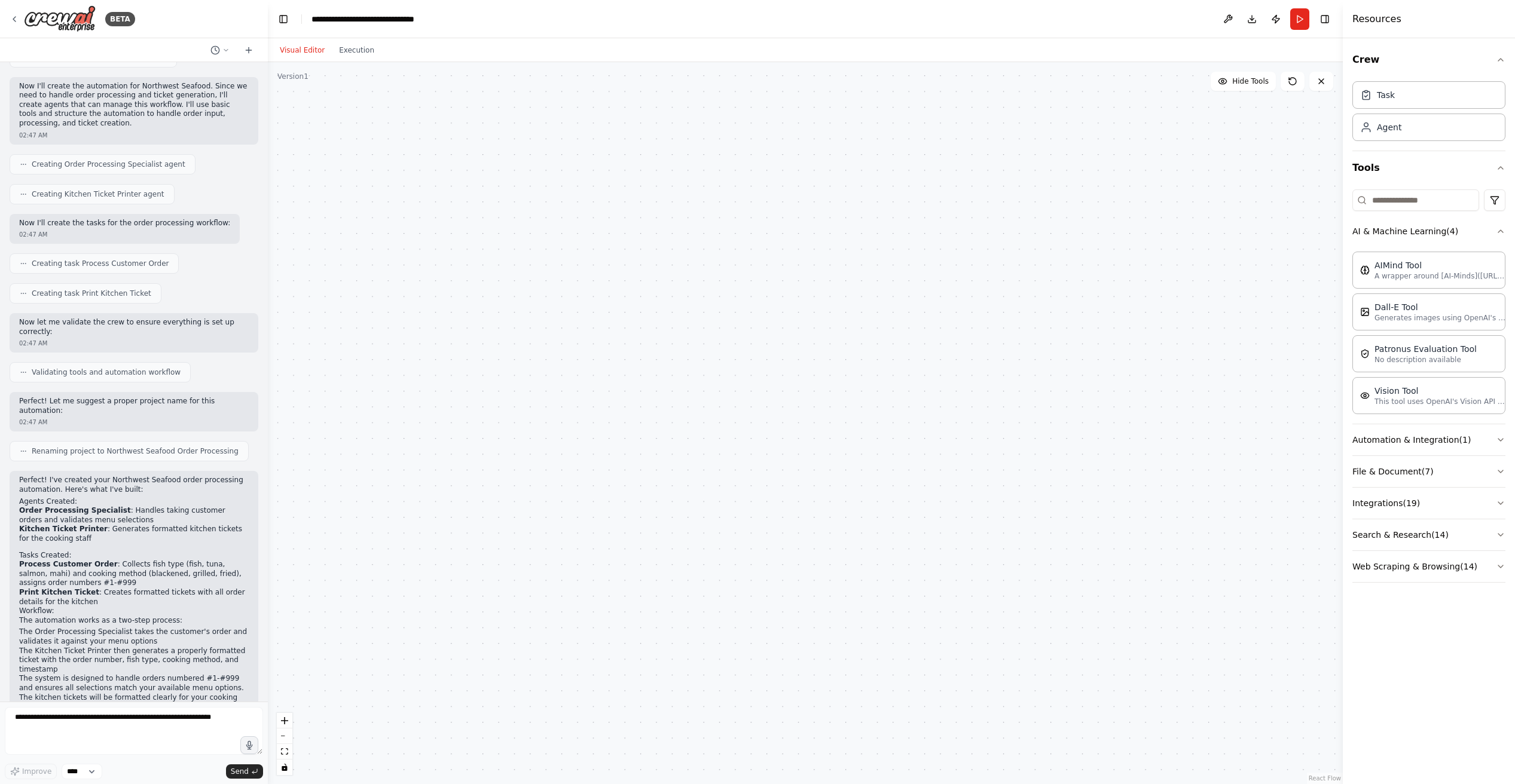
click at [440, 218] on div at bounding box center [805, 422] width 1075 height 722
click at [13, 24] on div "BETA" at bounding box center [73, 19] width 126 height 27
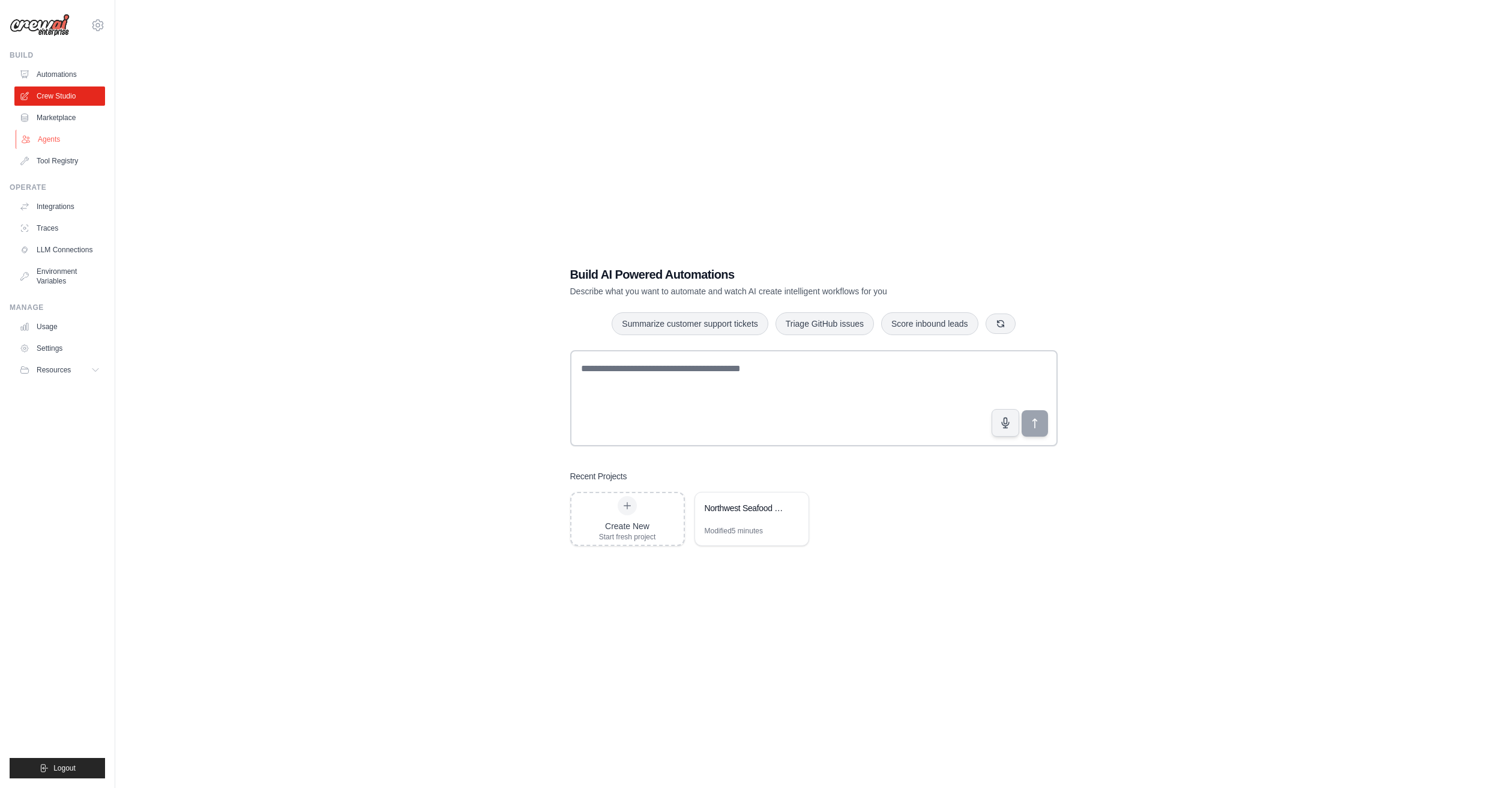
click at [42, 146] on link "Agents" at bounding box center [60, 139] width 91 height 19
